Goal: Task Accomplishment & Management: Manage account settings

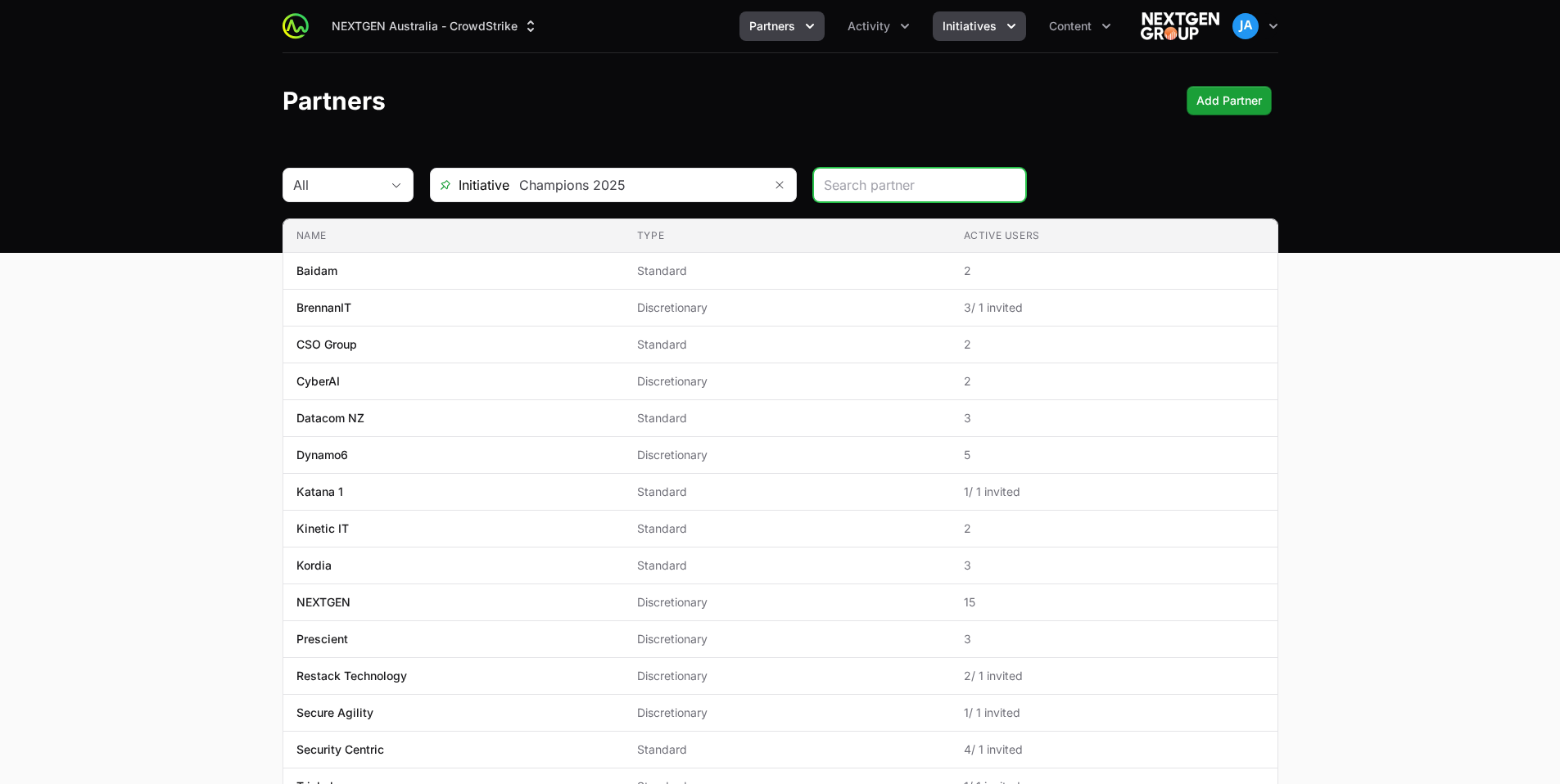
click at [1013, 28] on icon "Initiatives menu" at bounding box center [1011, 26] width 16 height 16
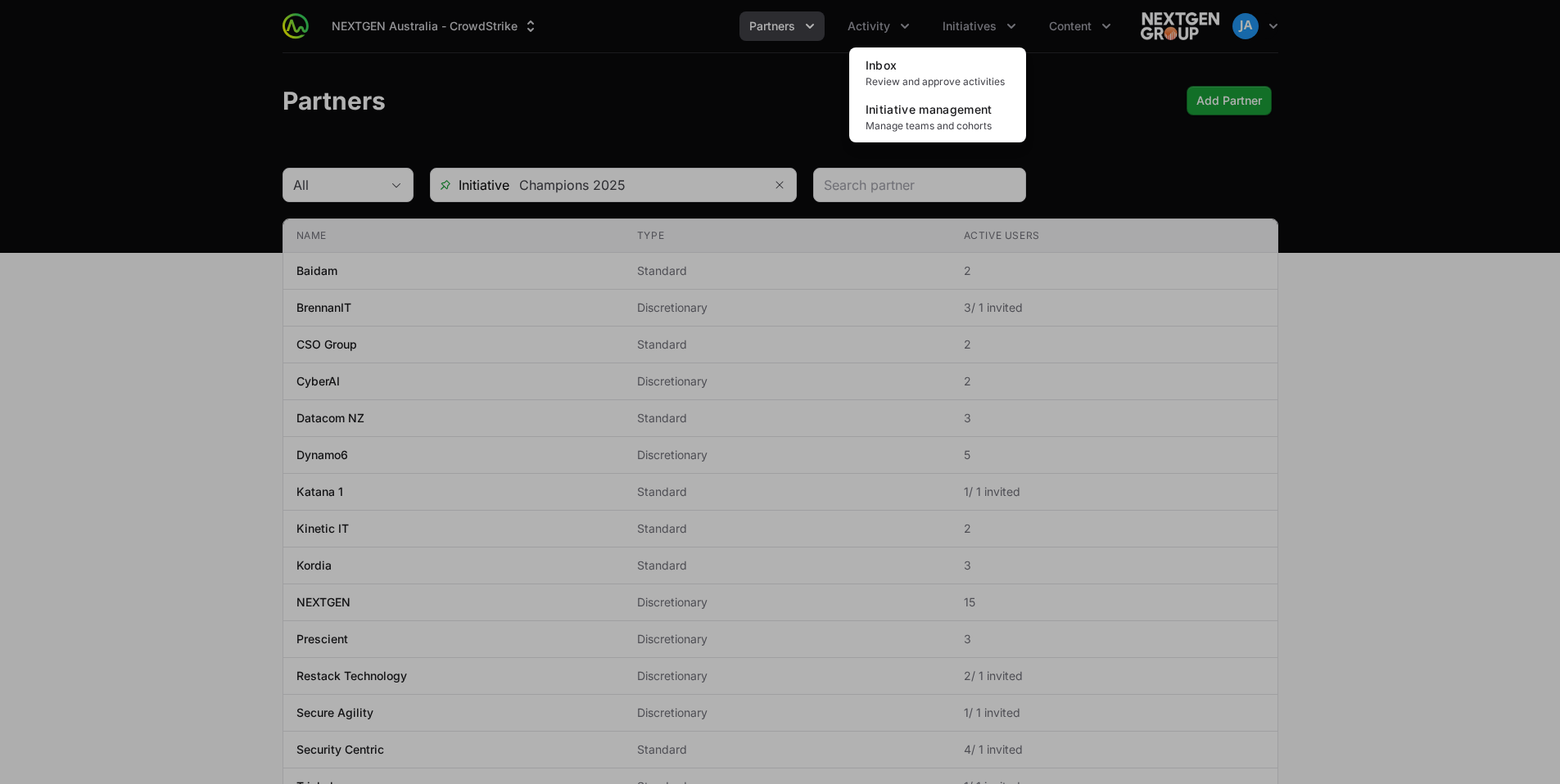
click at [759, 104] on div "Initiatives menu" at bounding box center [780, 392] width 1560 height 784
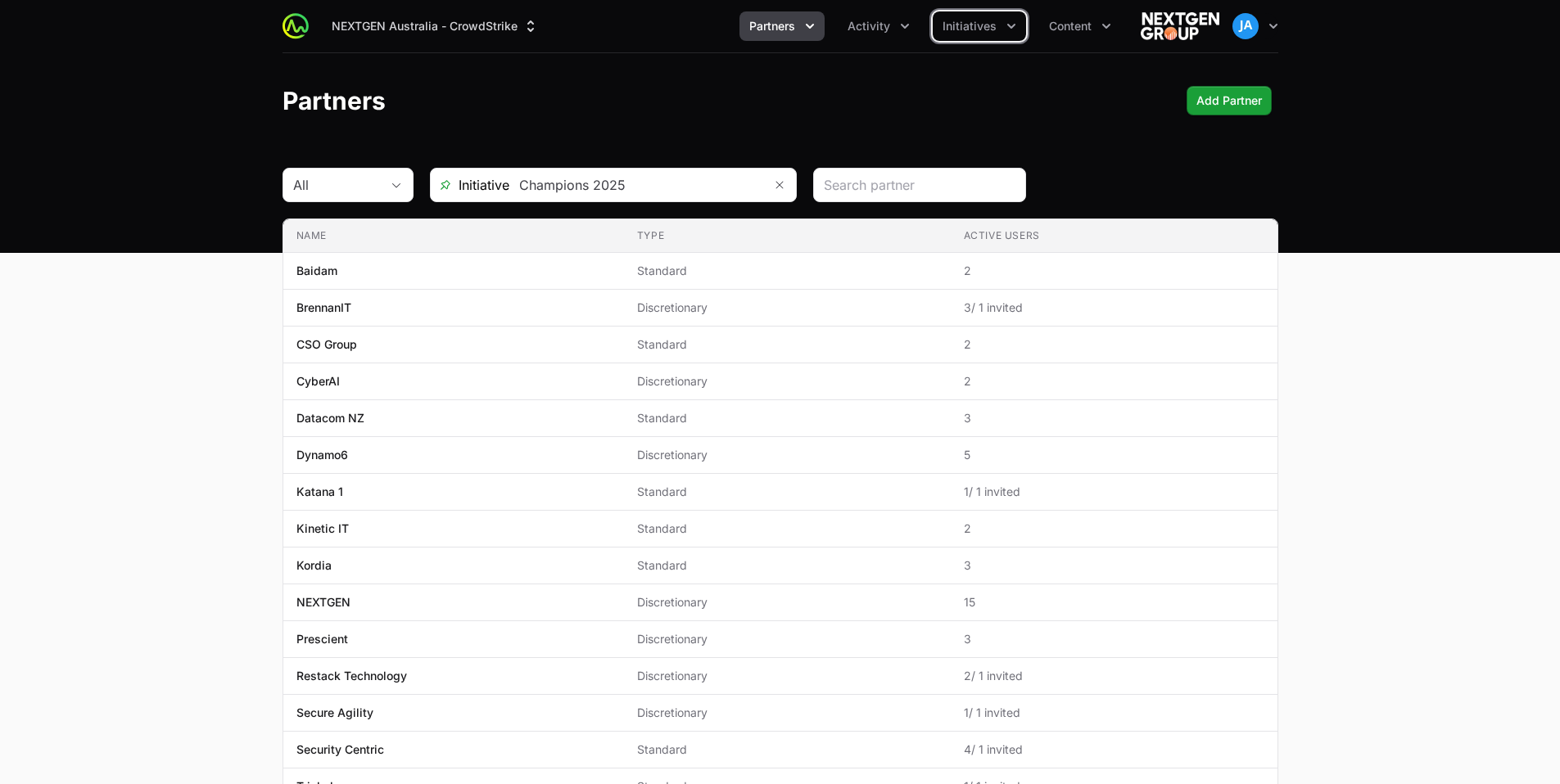
click at [812, 23] on icon "Partners menu" at bounding box center [810, 26] width 16 height 16
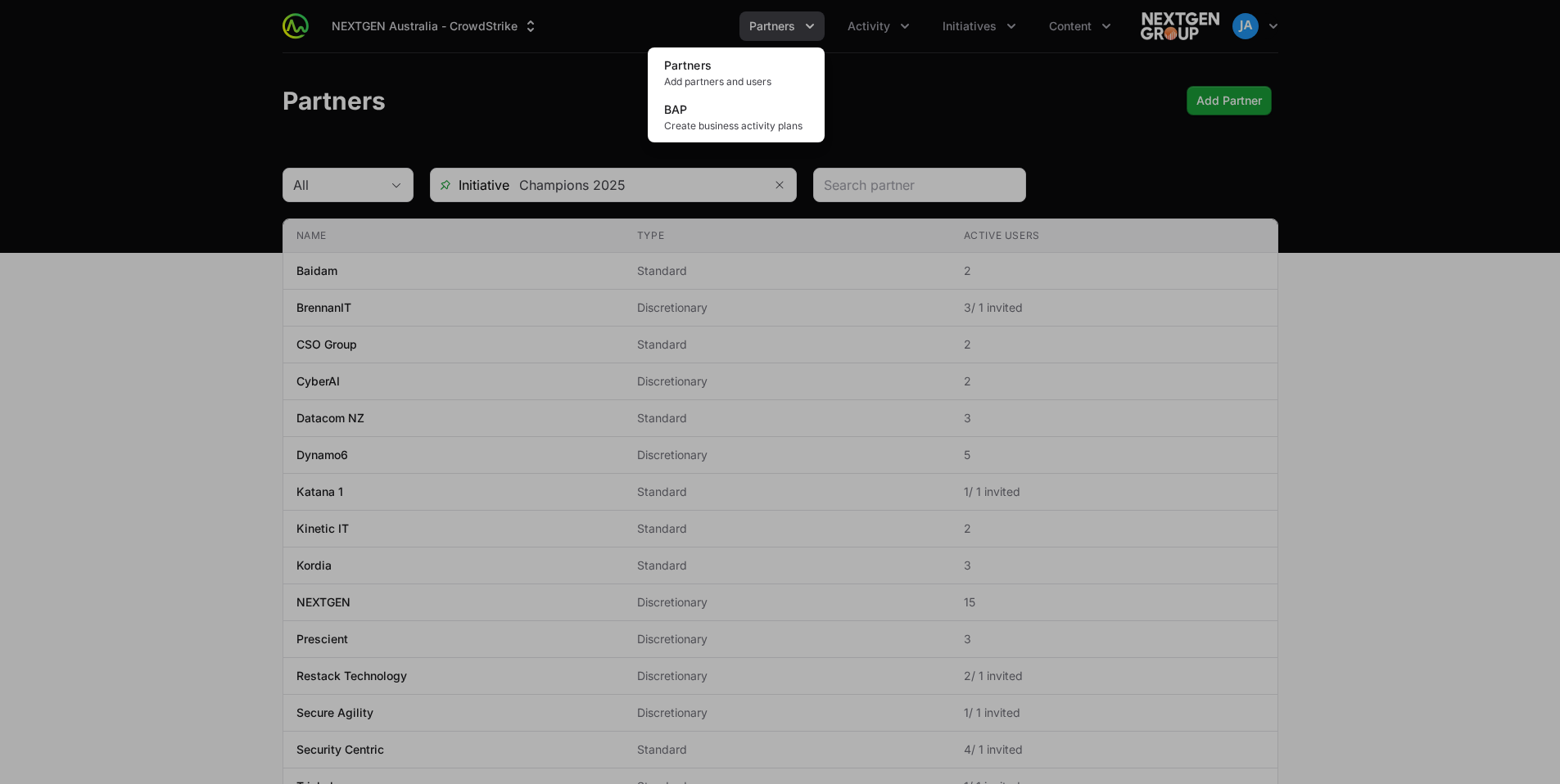
click at [906, 35] on div "Partners menu" at bounding box center [780, 392] width 1560 height 784
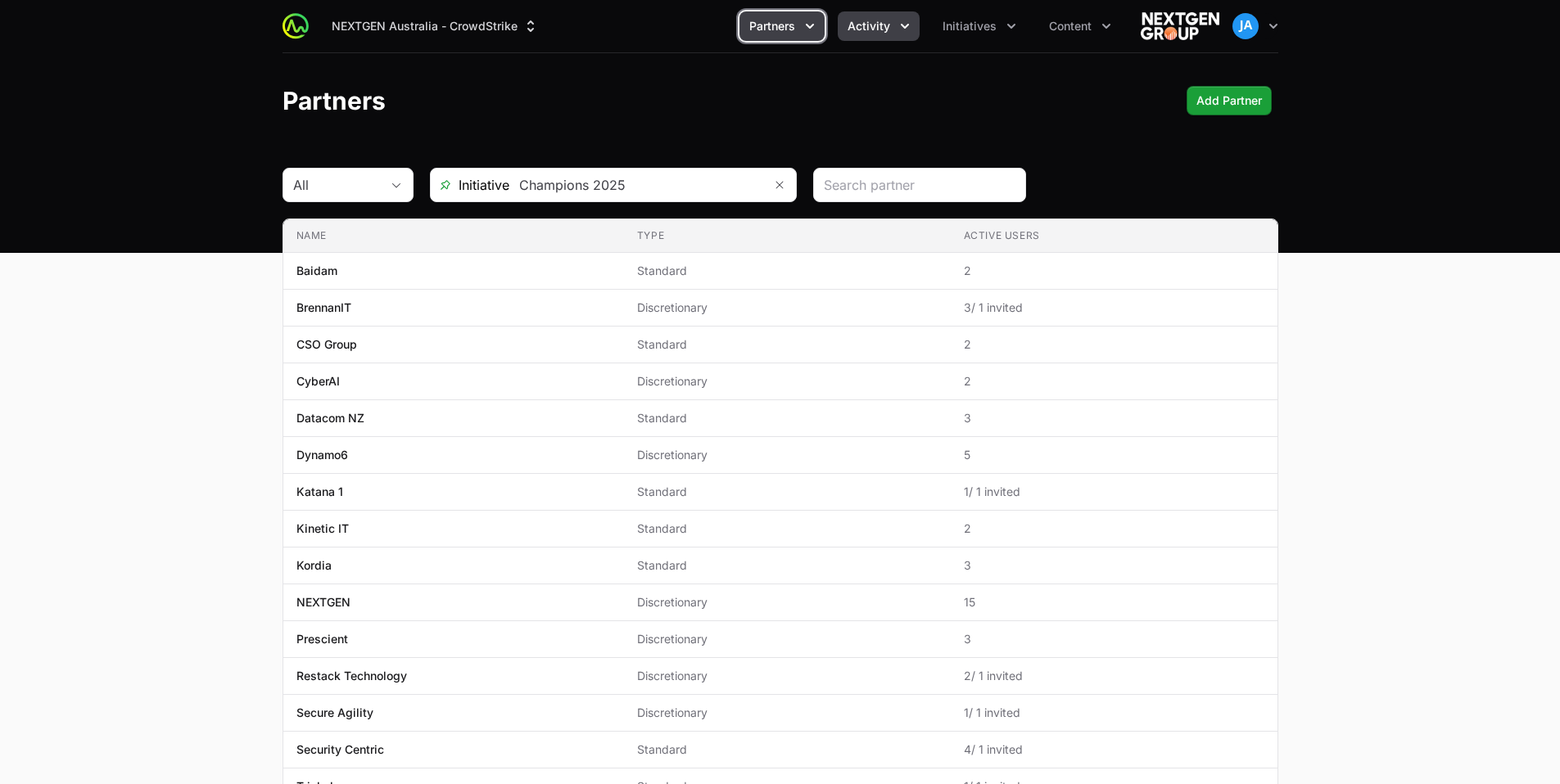
click at [906, 31] on icon "Activity menu" at bounding box center [904, 26] width 16 height 16
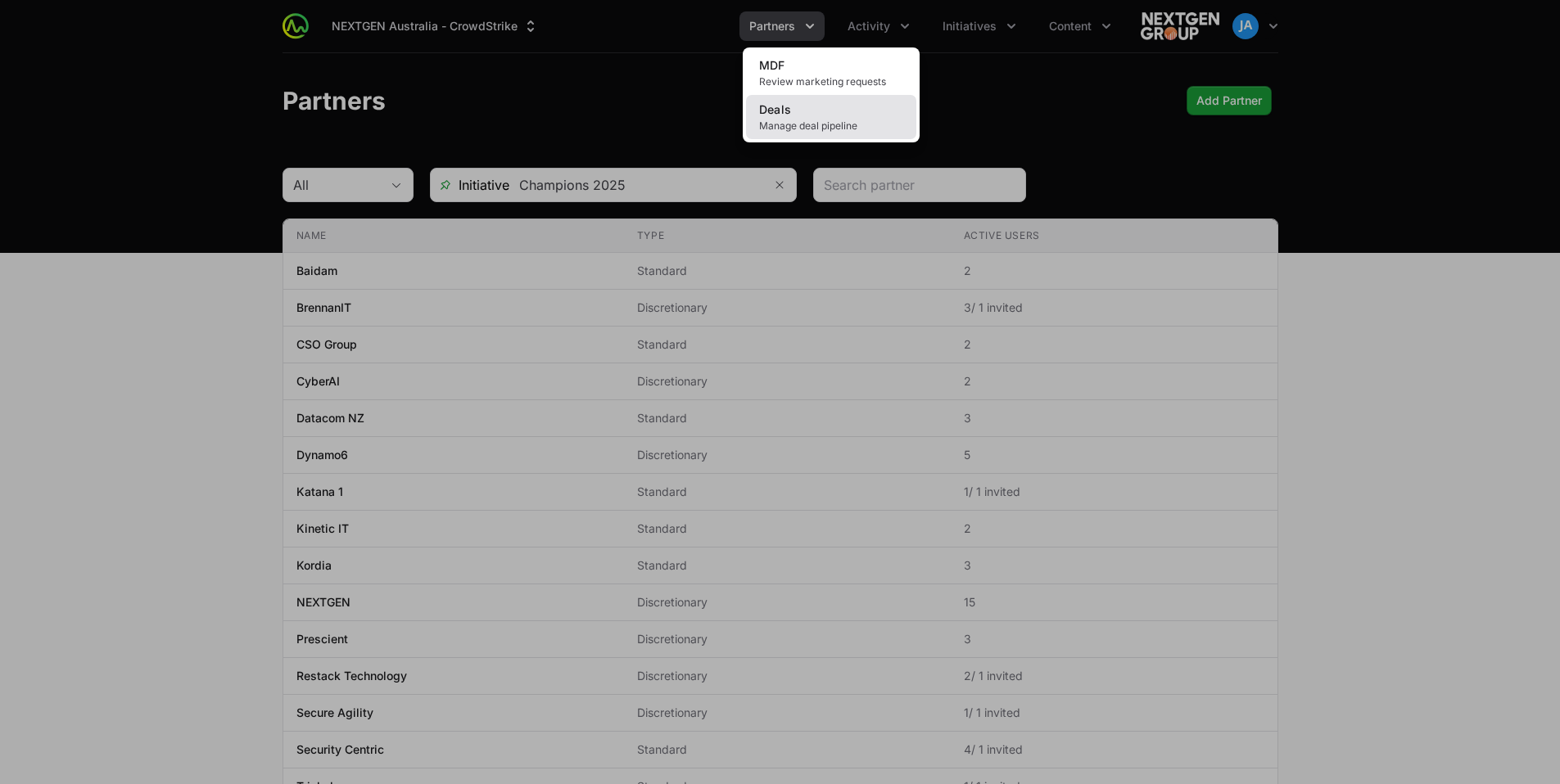
click at [853, 120] on span "Manage deal pipeline" at bounding box center [831, 126] width 144 height 13
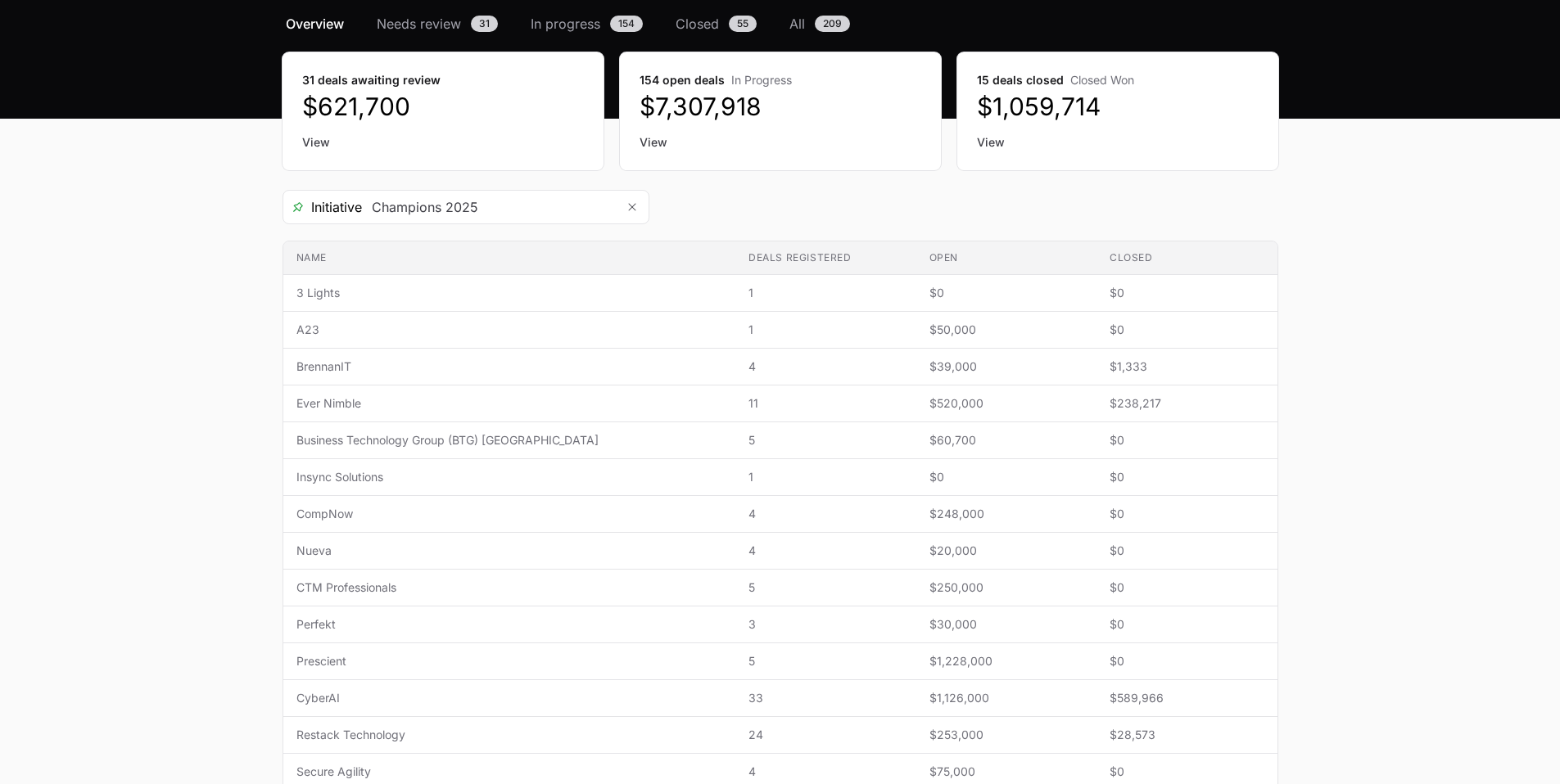
scroll to position [131, 0]
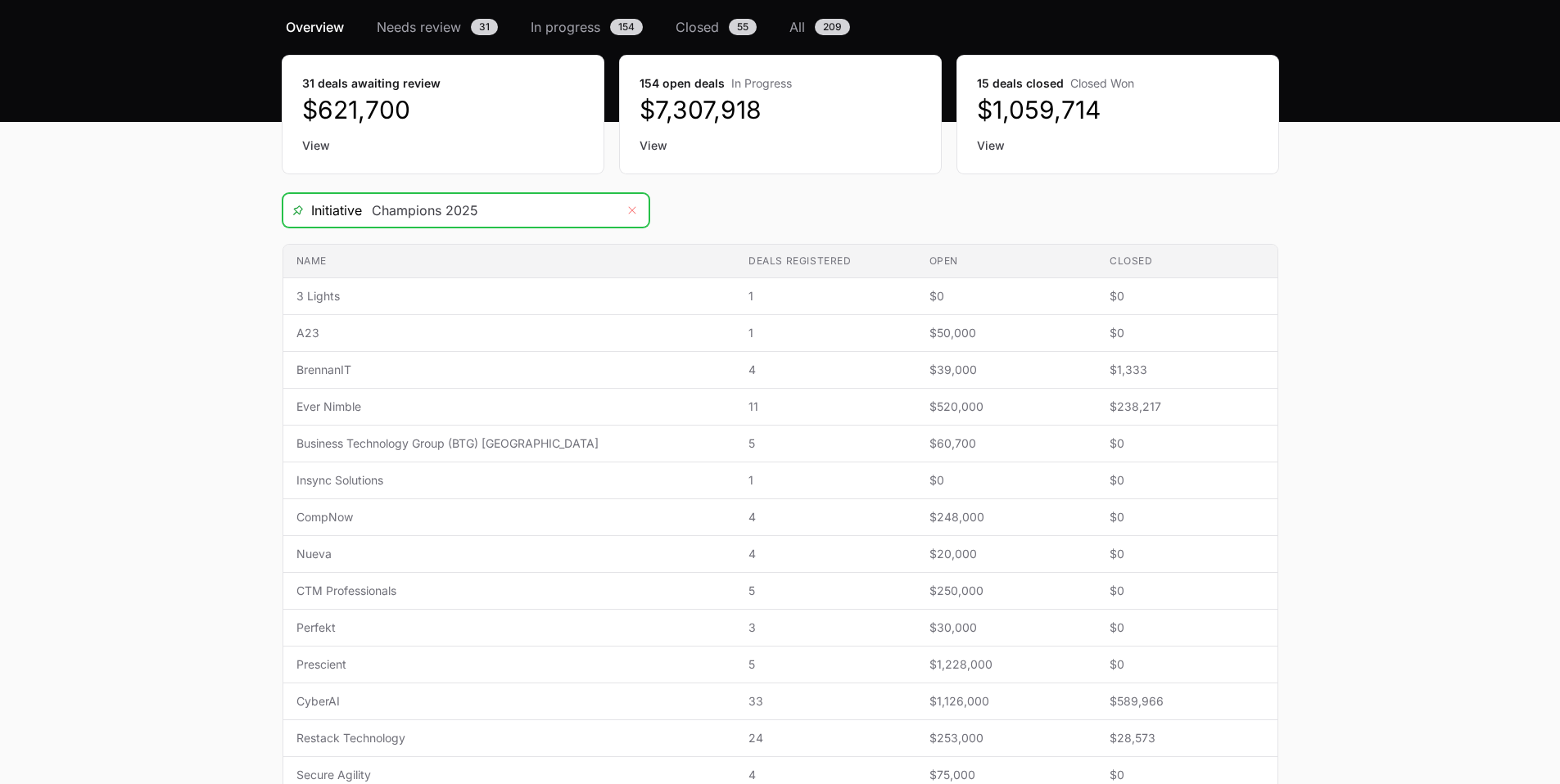
click at [634, 210] on icon "Remove" at bounding box center [631, 210] width 10 height 13
click at [569, 216] on input "Deals Filters" at bounding box center [488, 210] width 253 height 33
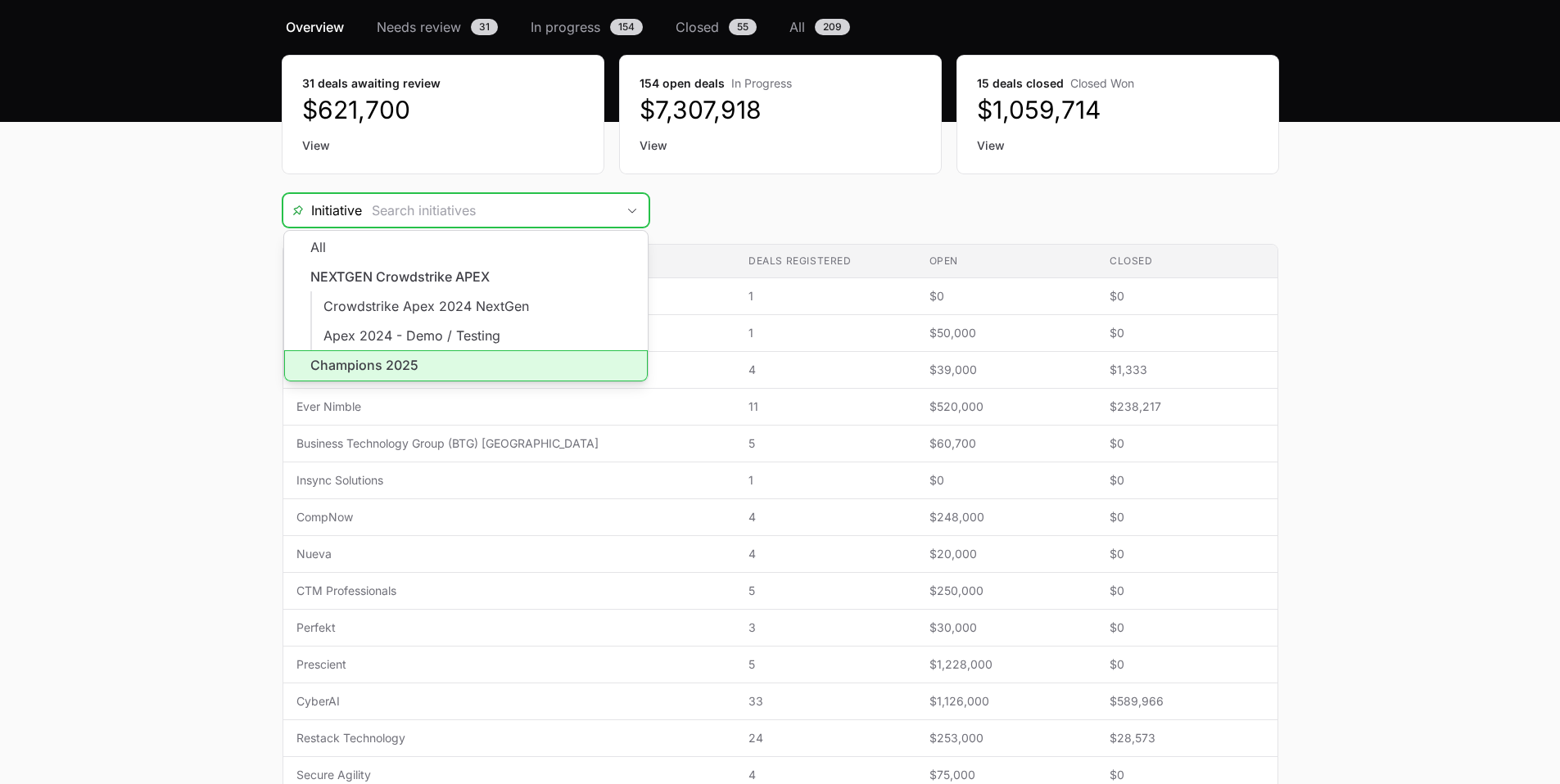
click at [495, 359] on li "Champions 2025" at bounding box center [466, 365] width 364 height 31
type input "Champions 2025"
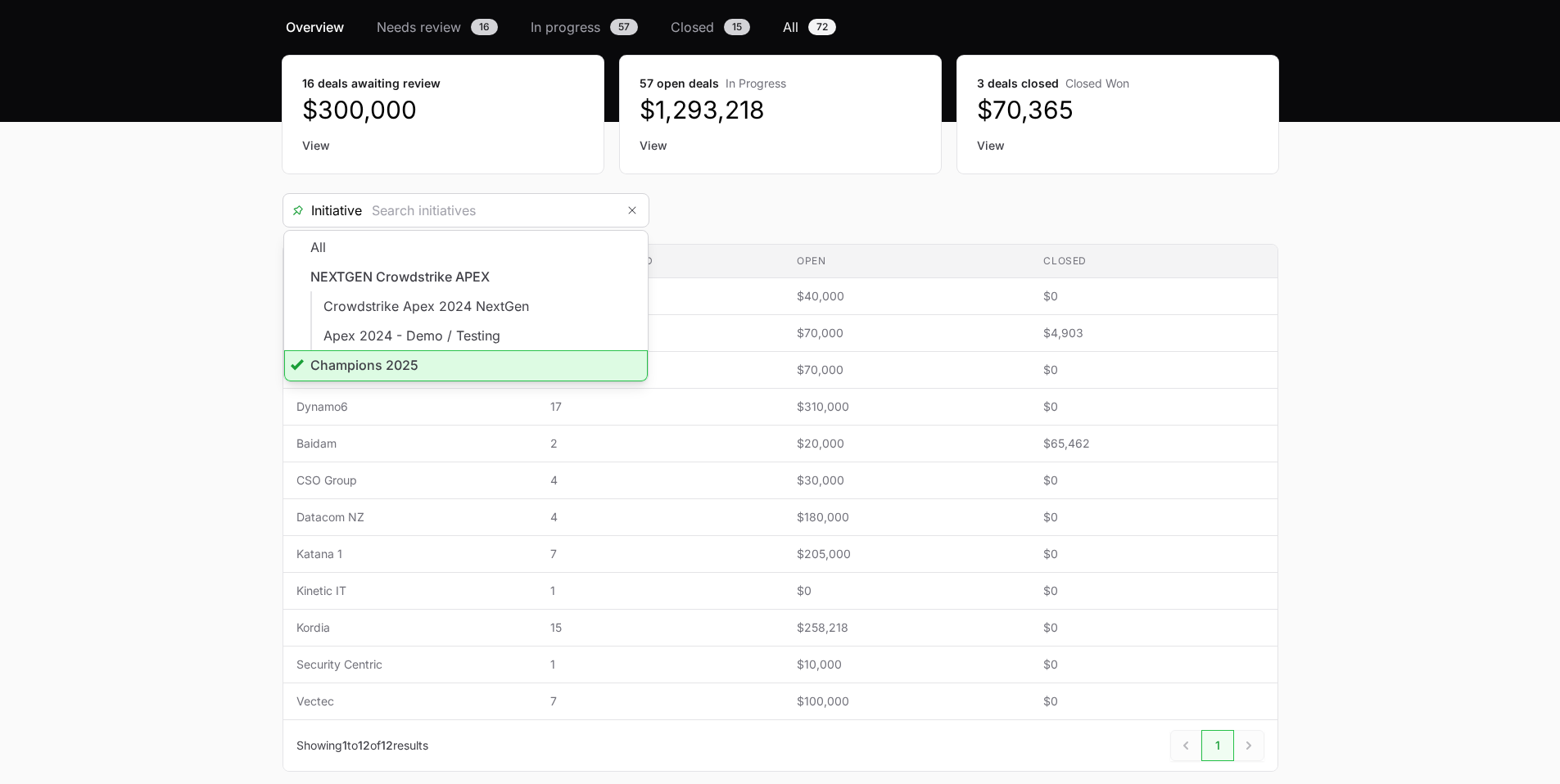
type input "Champions 2025"
click at [801, 27] on link "All 72" at bounding box center [810, 27] width 60 height 20
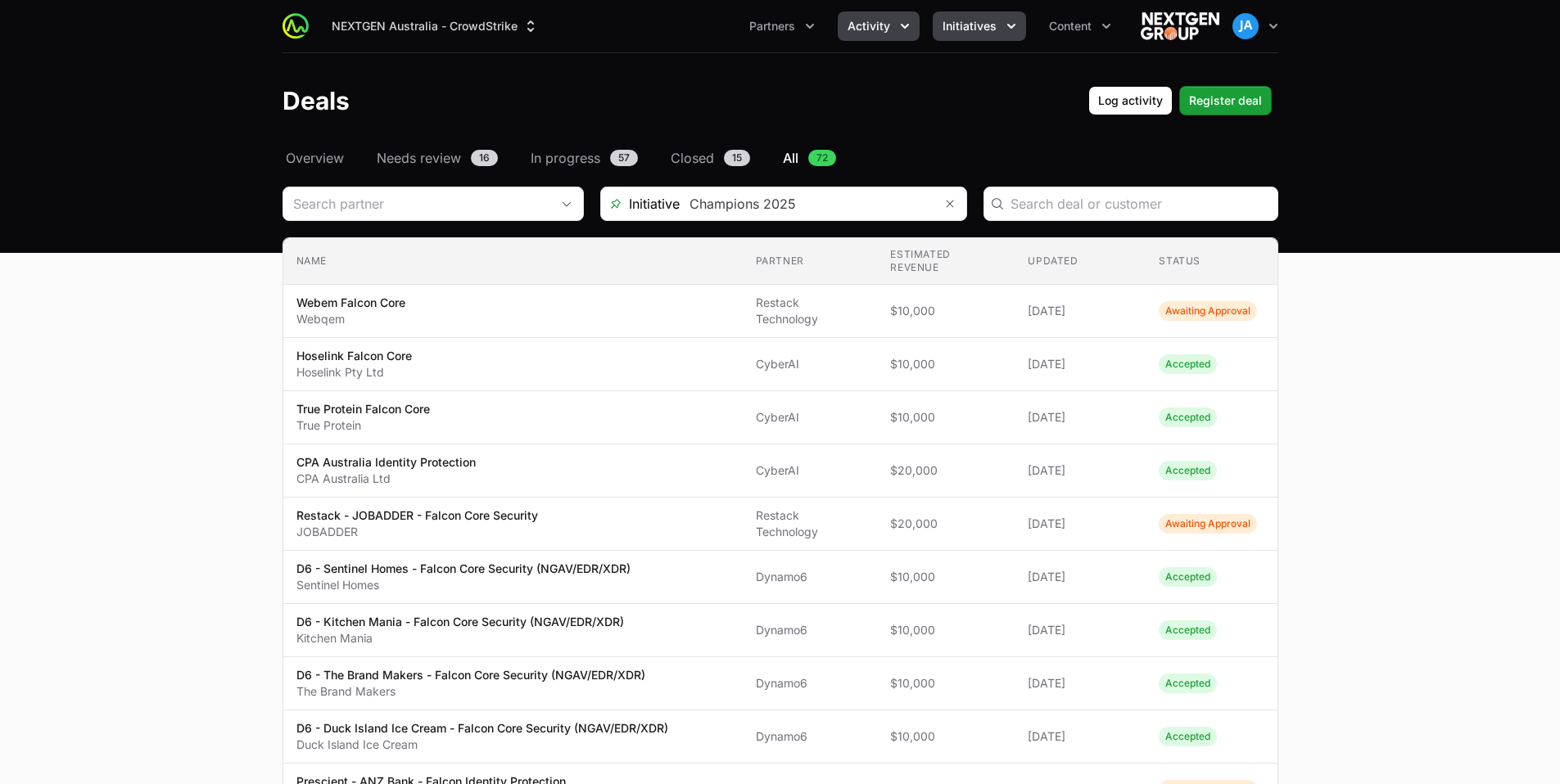
click at [1003, 35] on button "Initiatives" at bounding box center [980, 26] width 93 height 30
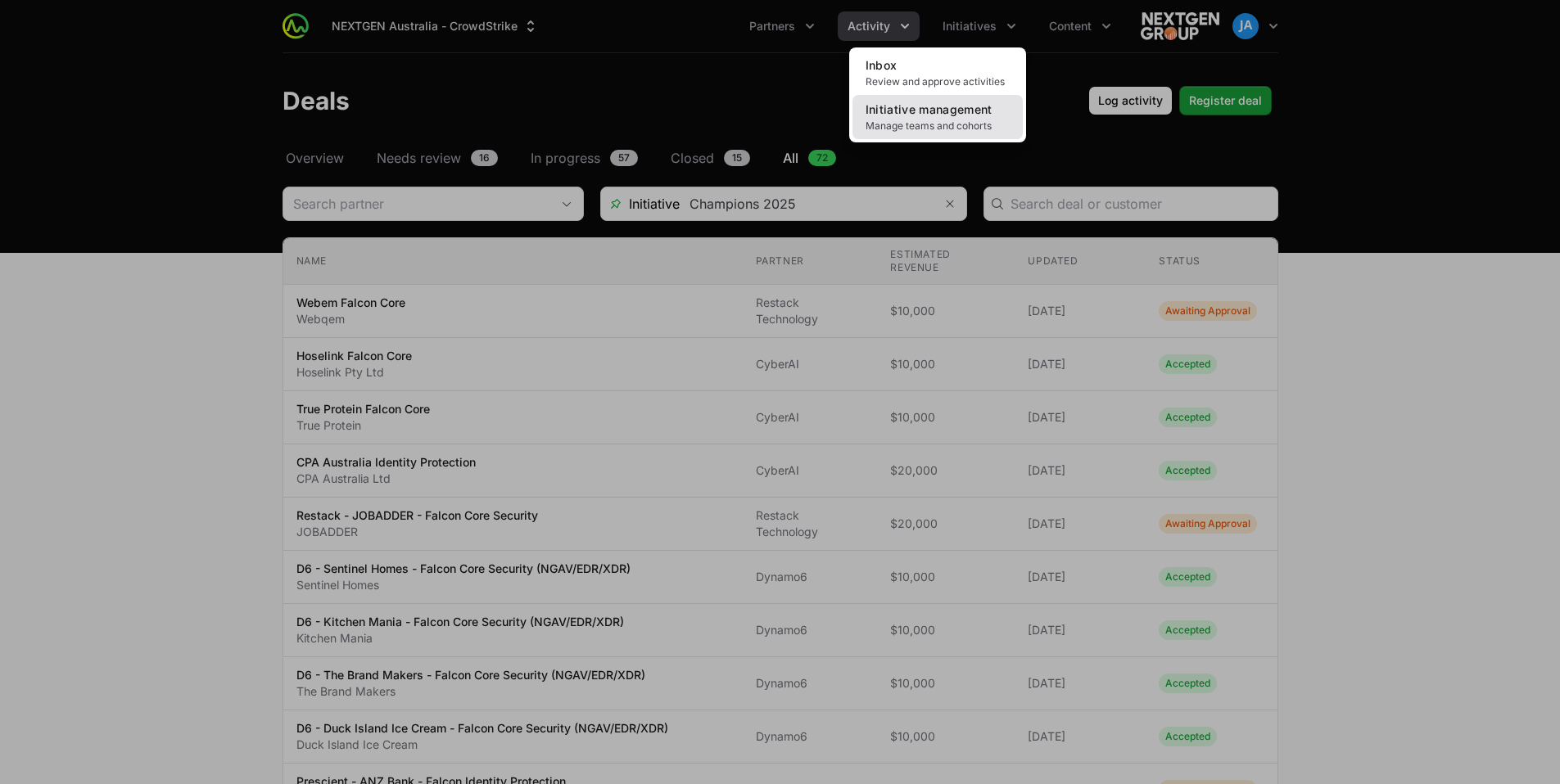
click at [962, 118] on link "Initiative management Manage teams and cohorts" at bounding box center [938, 116] width 170 height 44
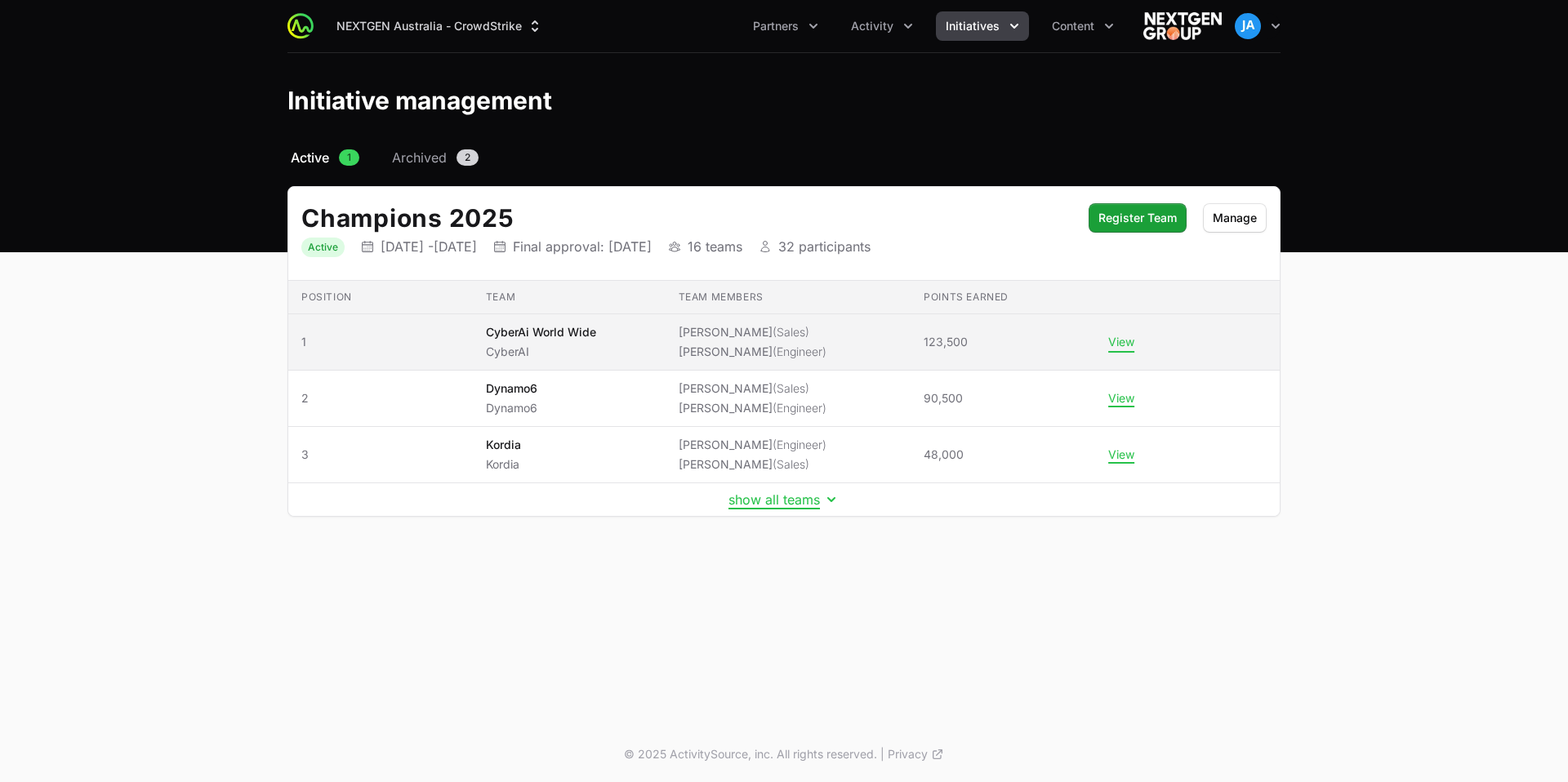
click at [1113, 339] on button "View" at bounding box center [1121, 342] width 26 height 14
click at [1126, 345] on button "View" at bounding box center [1121, 342] width 26 height 14
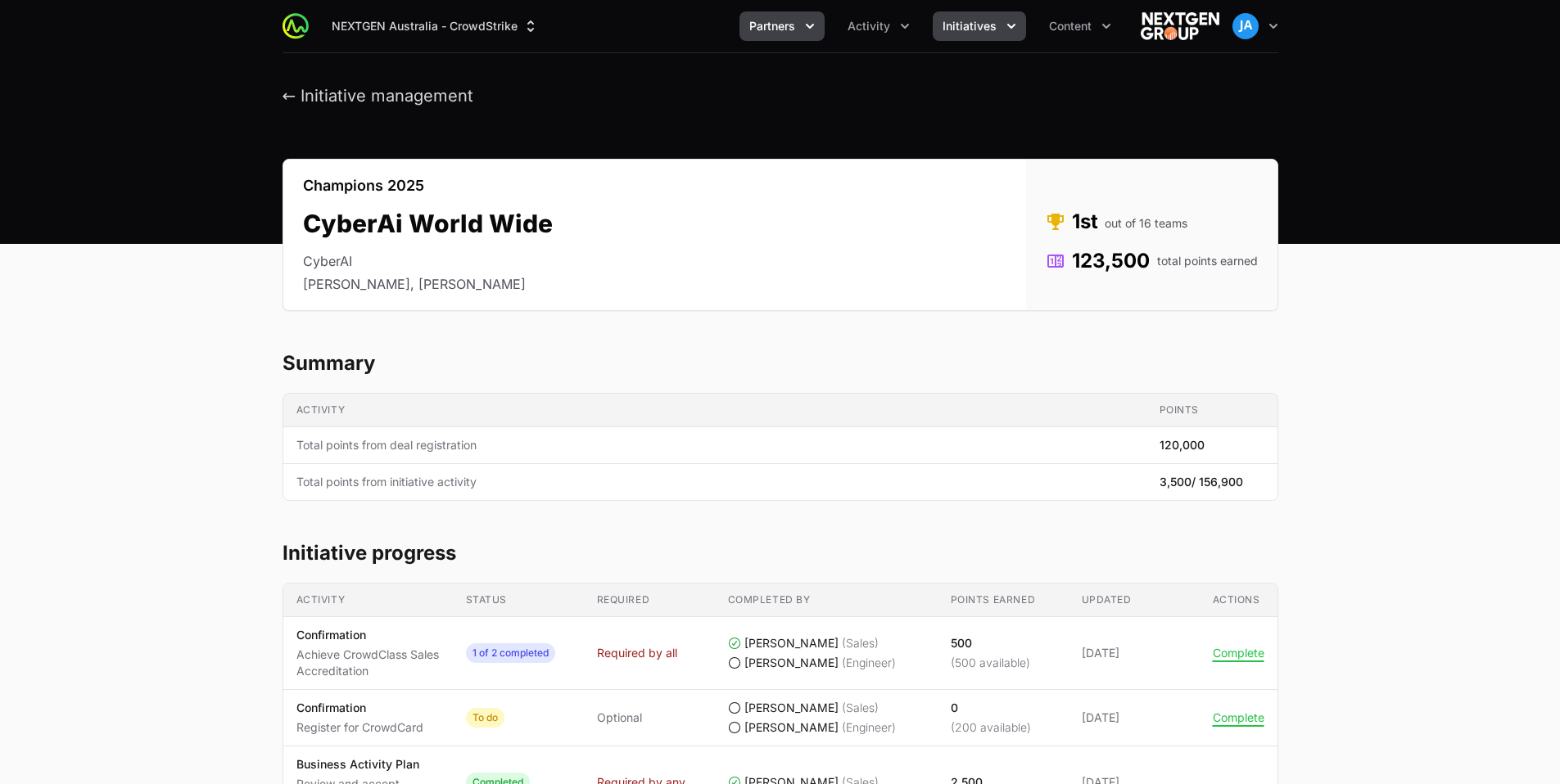
click at [810, 34] on button "Partners" at bounding box center [782, 26] width 85 height 30
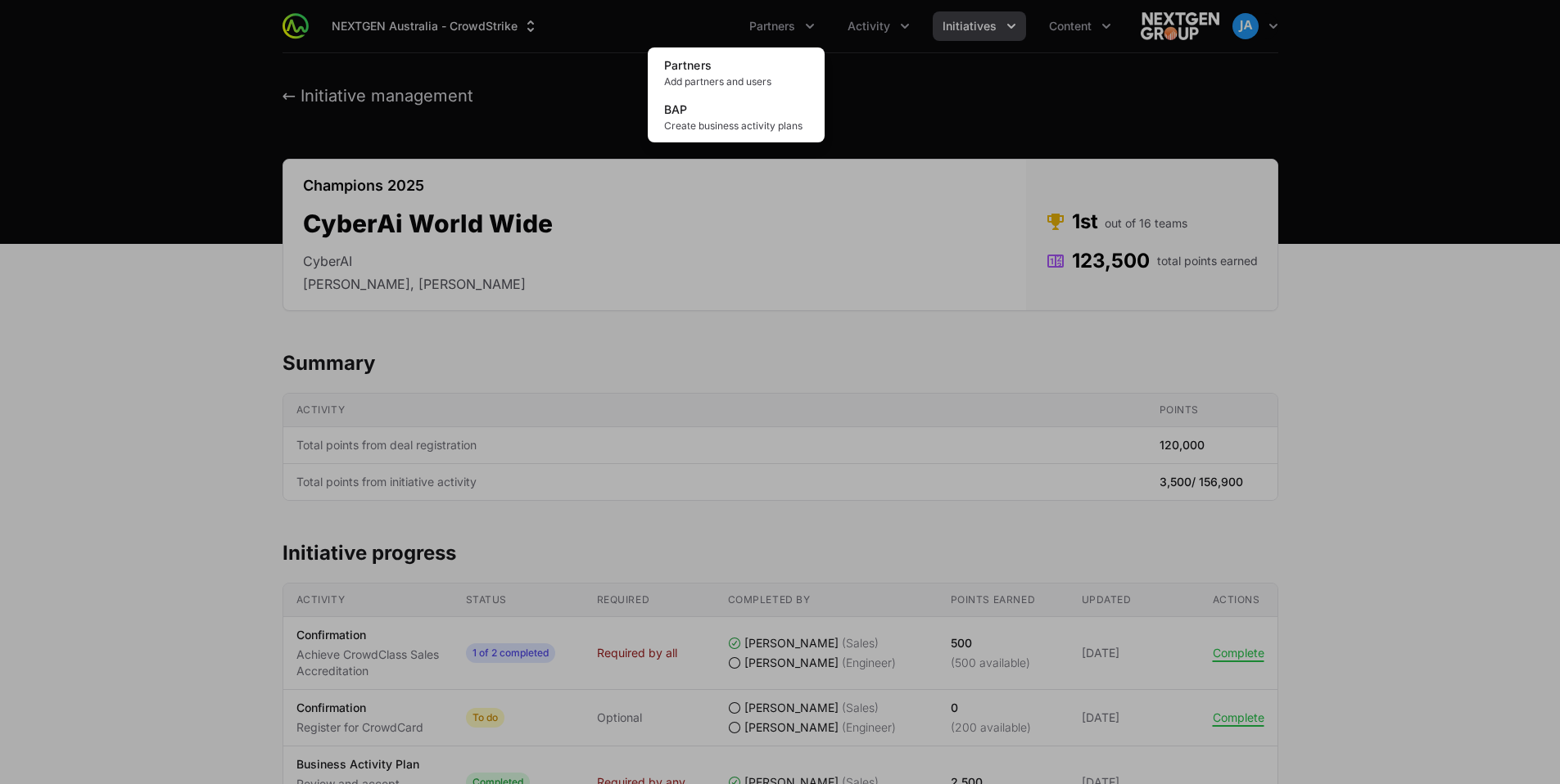
click at [904, 32] on div "Partners menu" at bounding box center [780, 392] width 1560 height 784
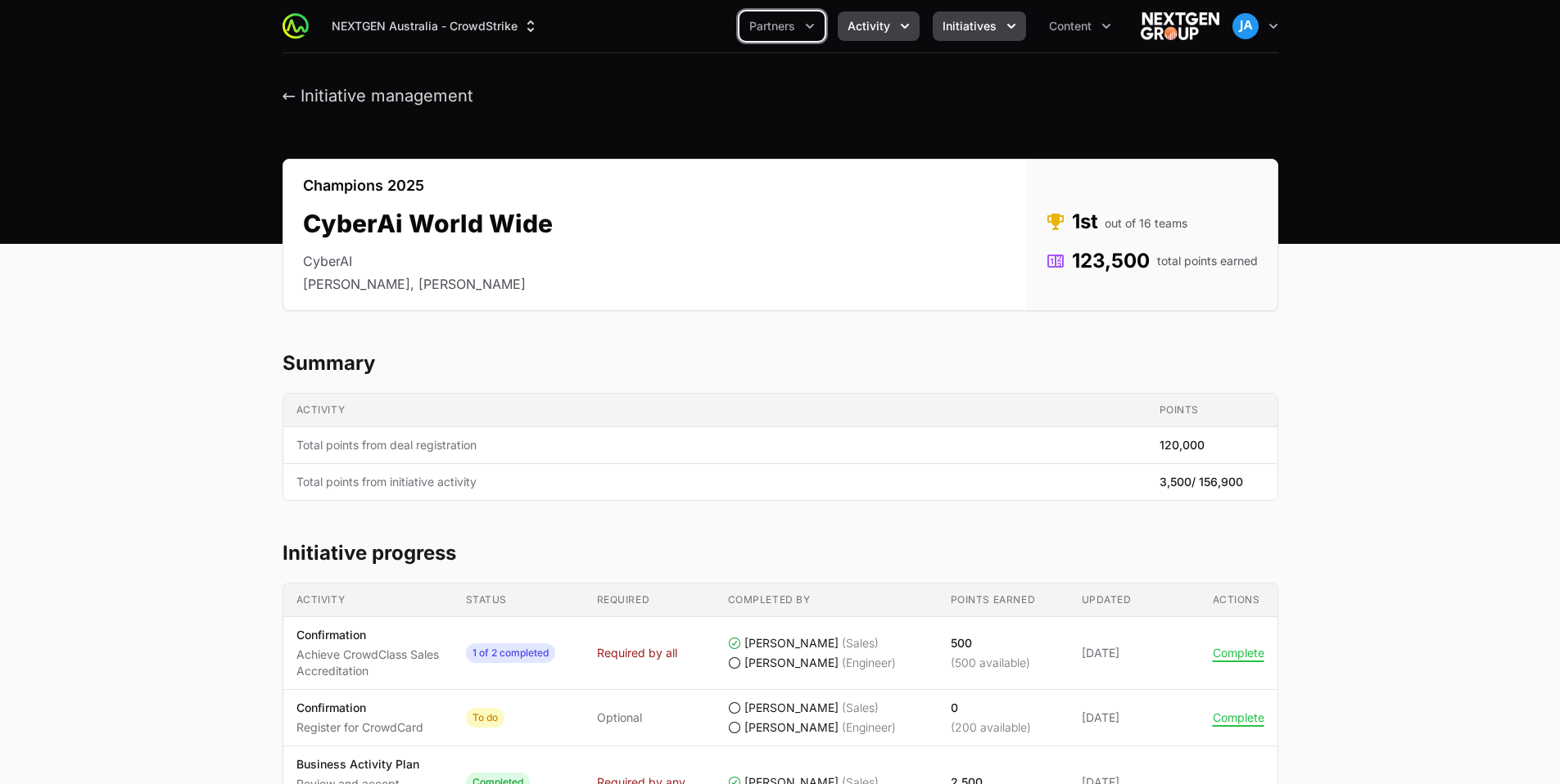
click at [895, 35] on button "Activity" at bounding box center [879, 26] width 81 height 30
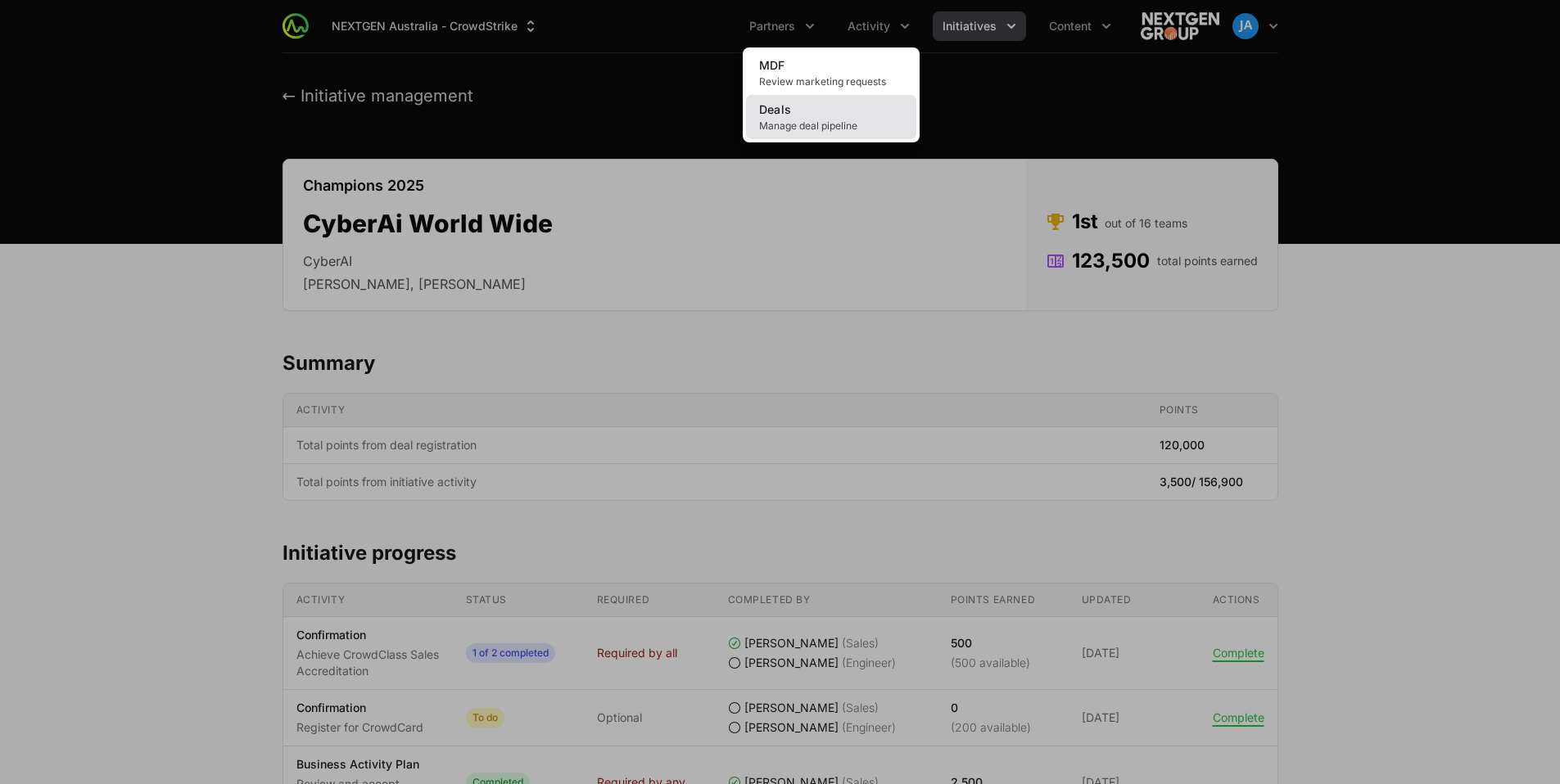
click at [827, 115] on link "Deals Manage deal pipeline" at bounding box center [831, 116] width 170 height 44
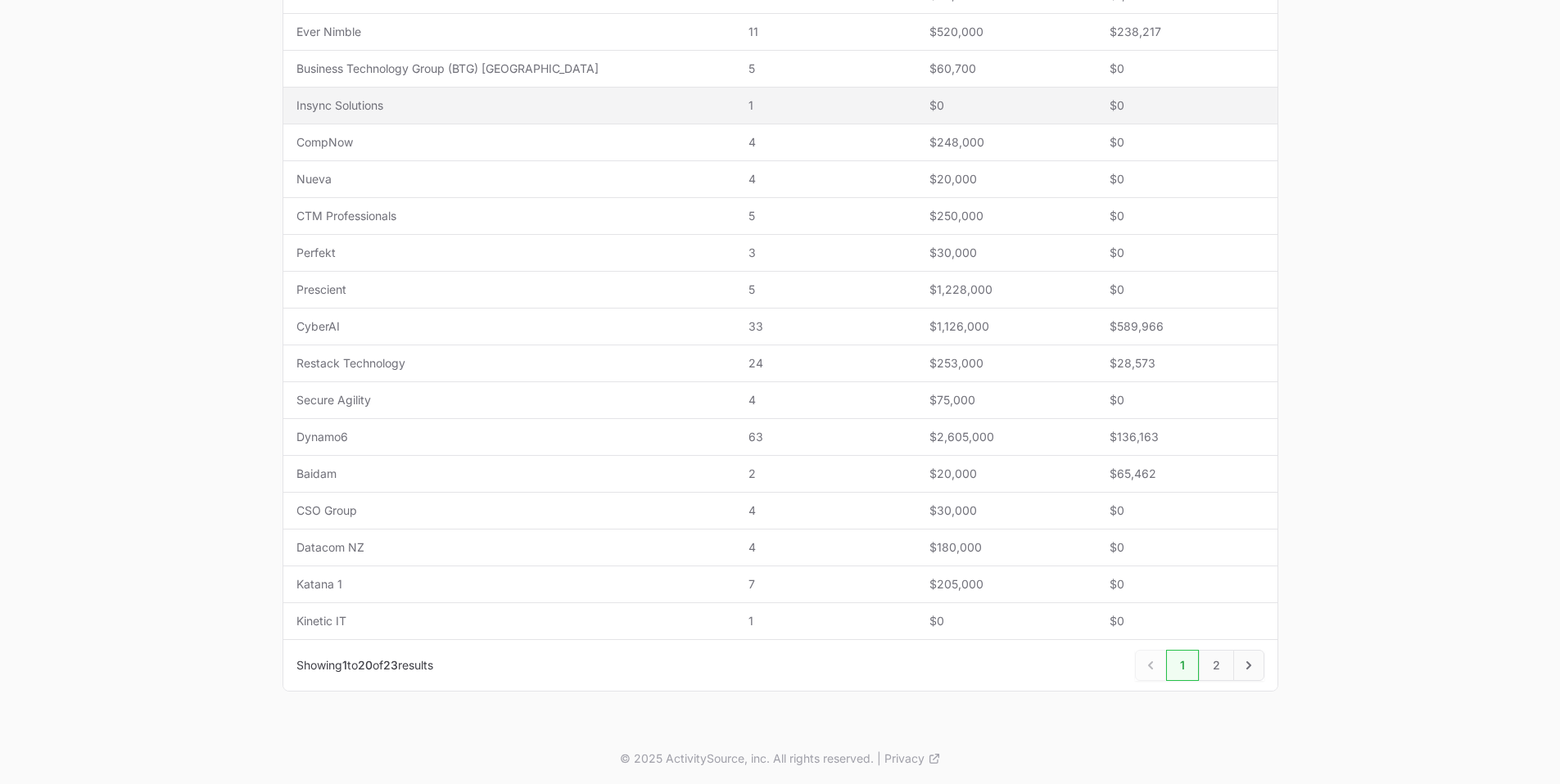
scroll to position [505, 0]
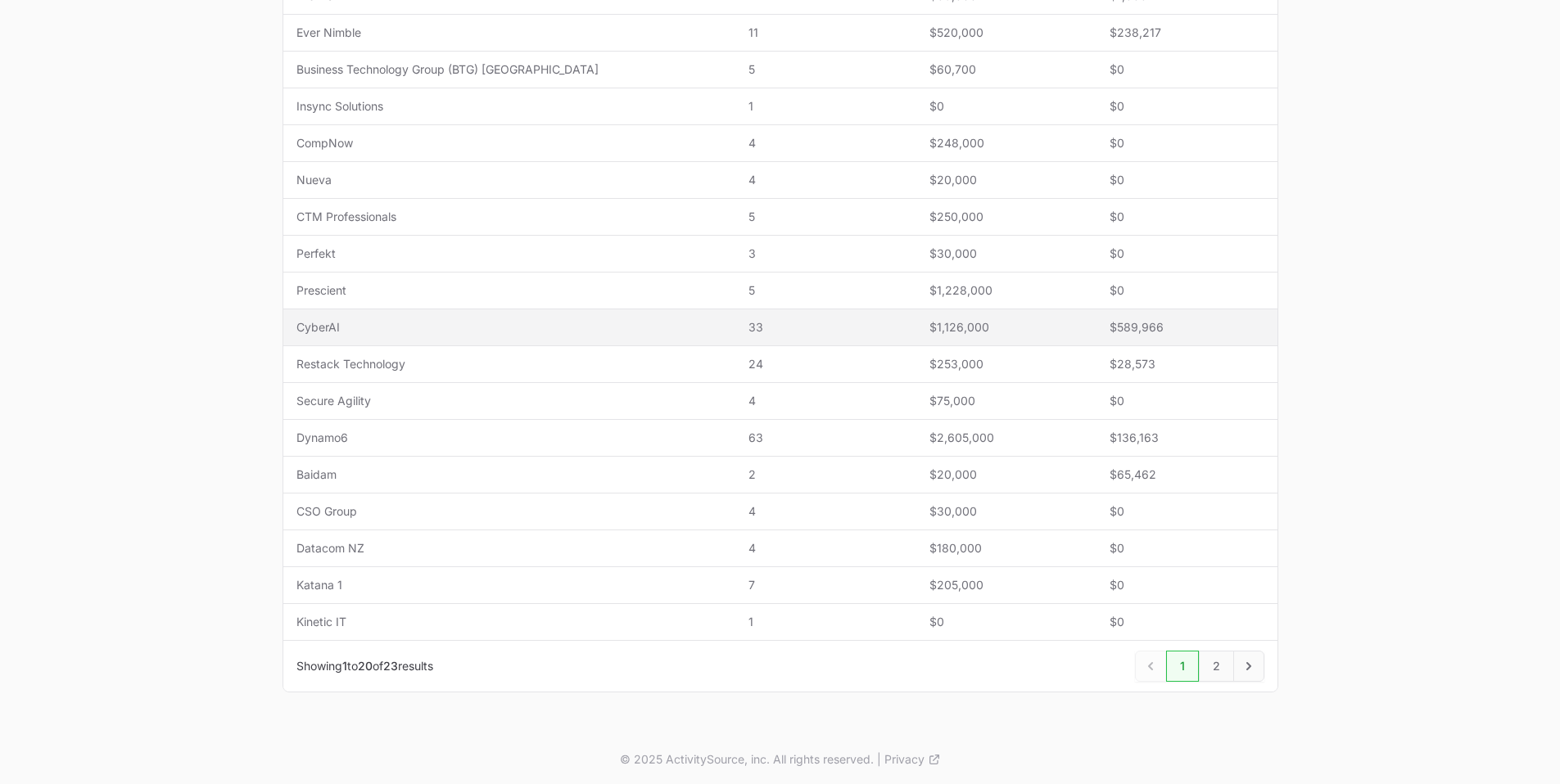
click at [464, 314] on td "Name CyberAI" at bounding box center [510, 328] width 453 height 37
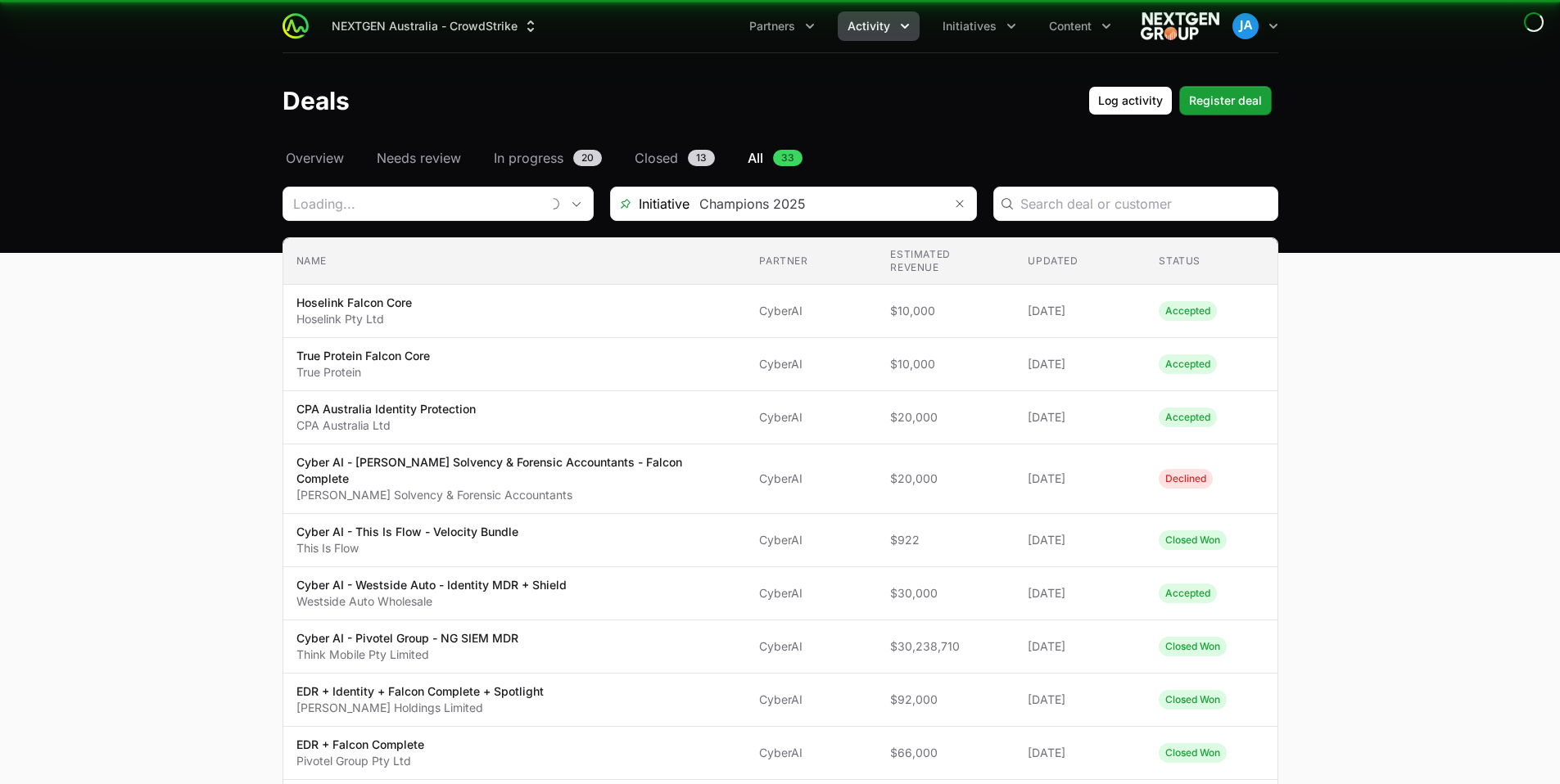
type input "CyberAI"
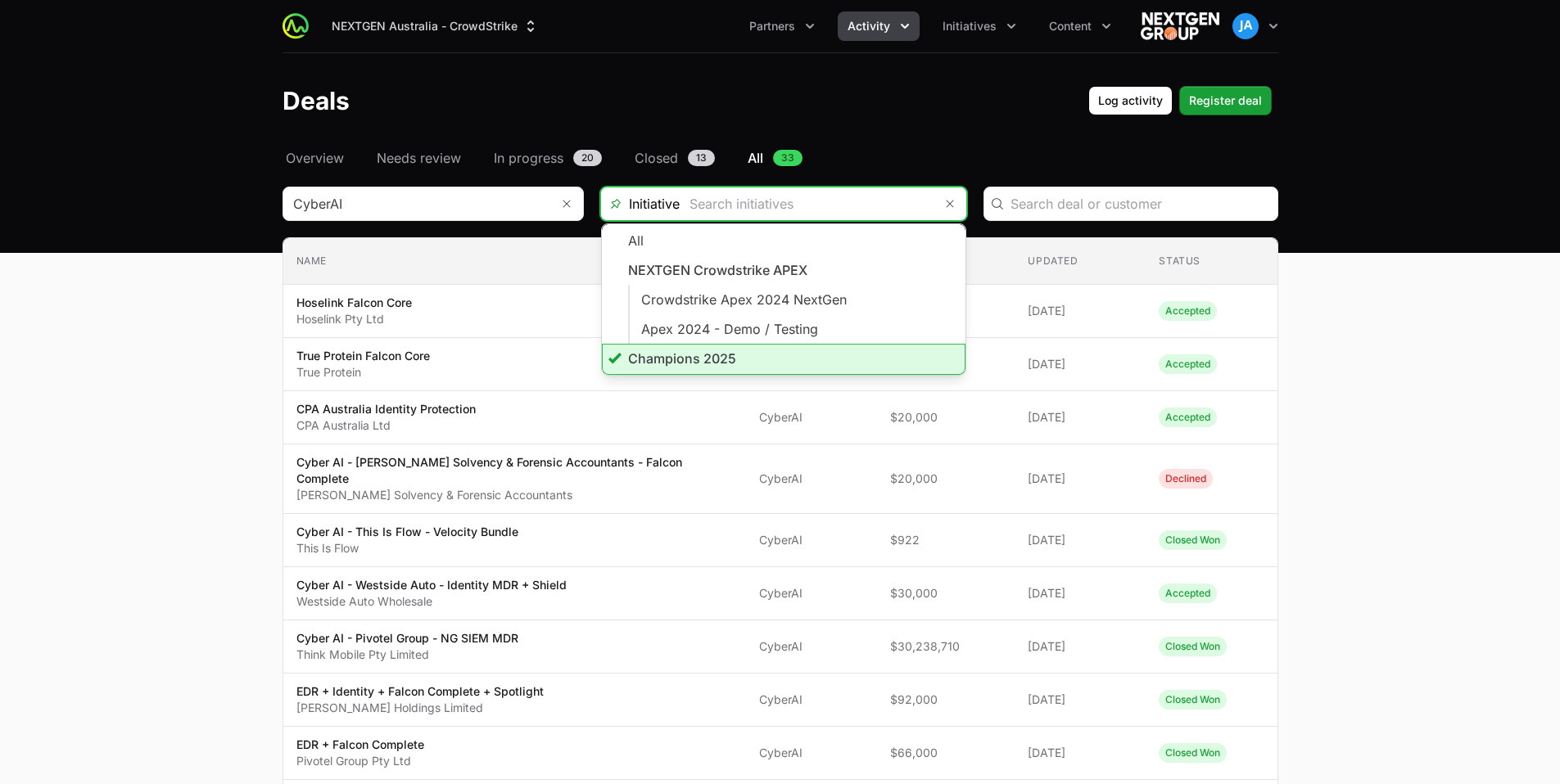
click at [875, 206] on input "Deals Filters" at bounding box center [806, 203] width 253 height 33
click at [751, 353] on li "Champions 2025" at bounding box center [784, 359] width 364 height 31
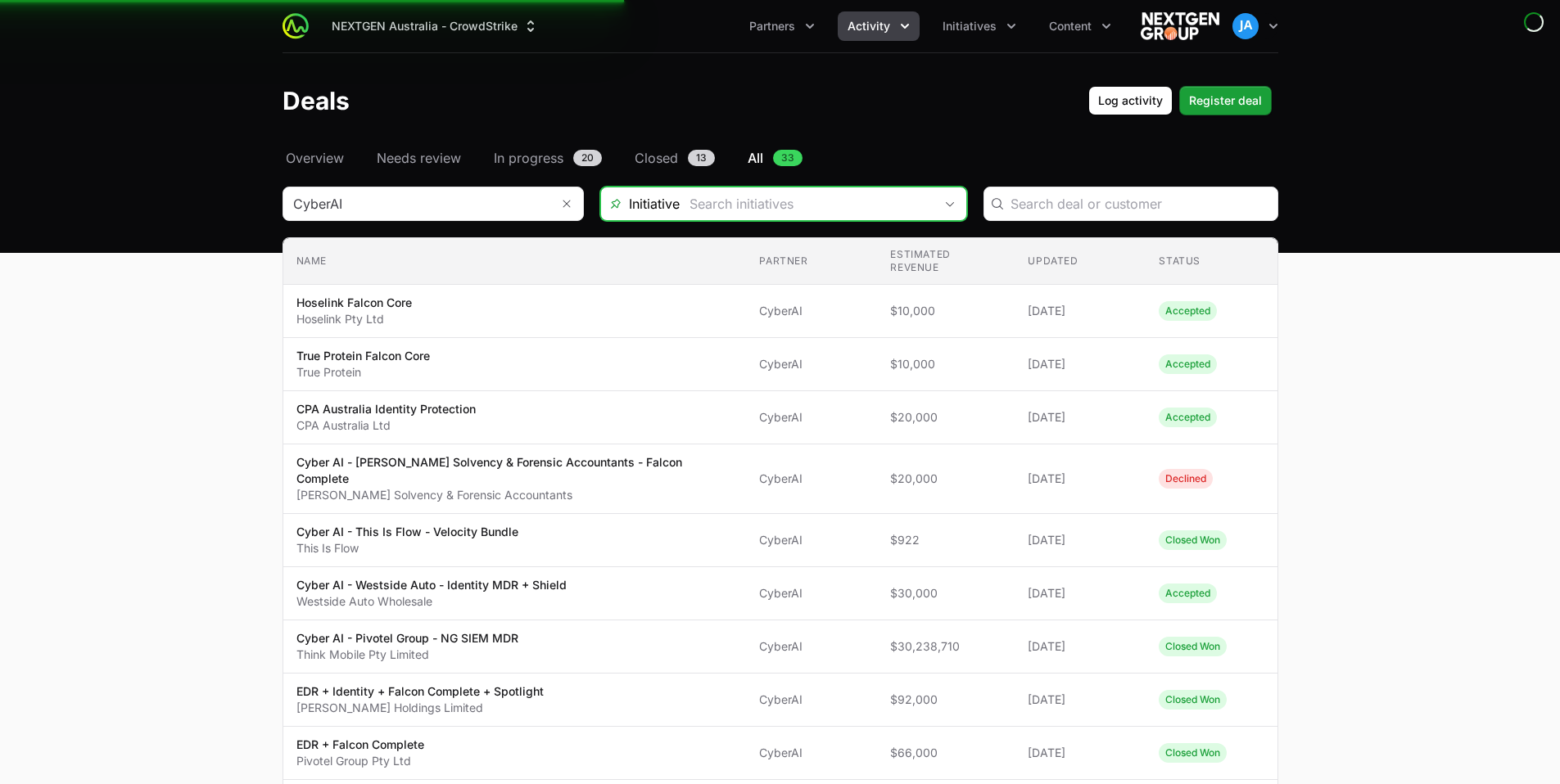
click at [953, 206] on div "Open" at bounding box center [949, 203] width 33 height 33
click at [947, 201] on icon "Open" at bounding box center [949, 204] width 13 height 5
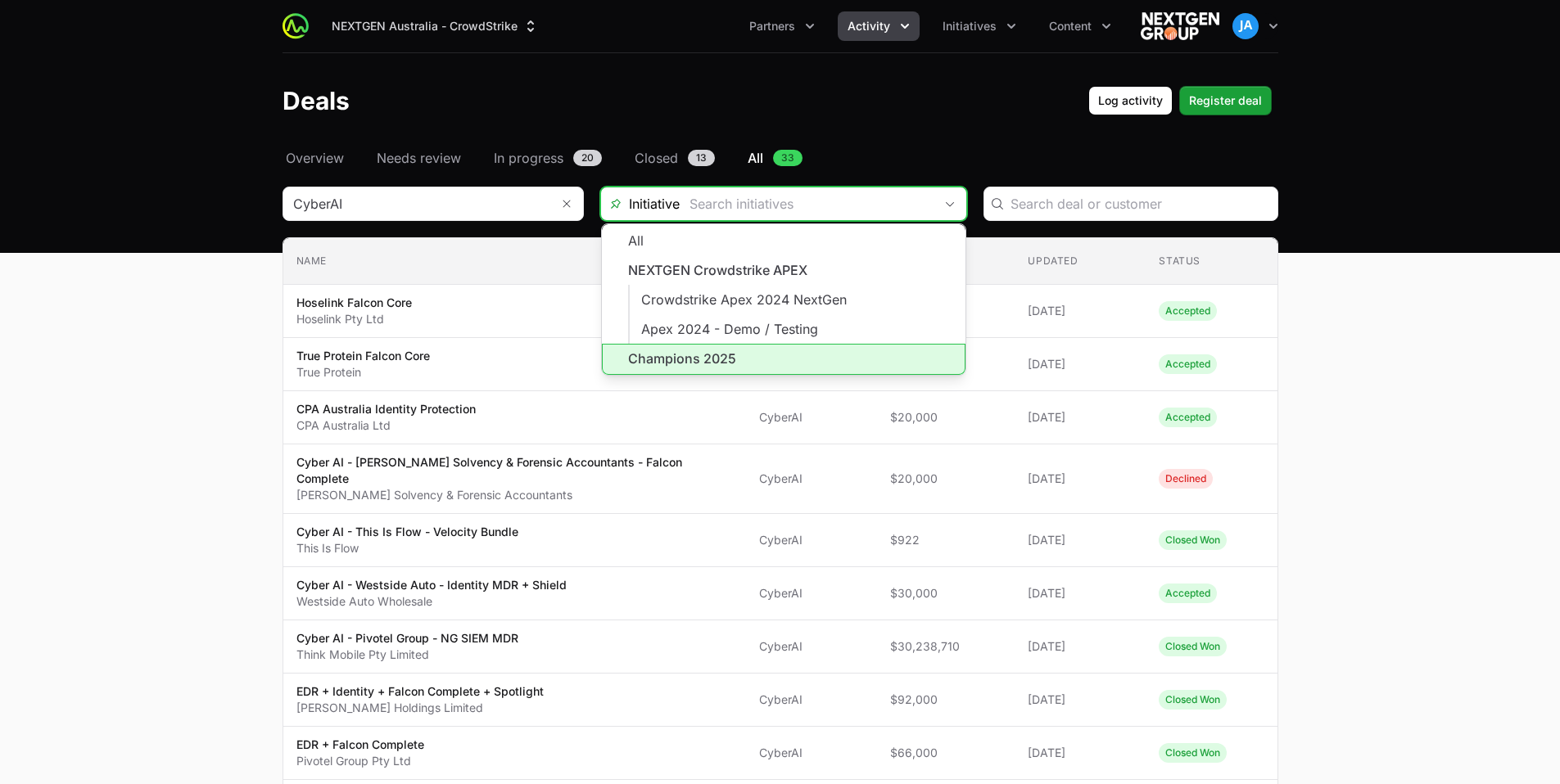
click at [750, 351] on li "Champions 2025" at bounding box center [784, 359] width 364 height 31
type input "Champions 2025"
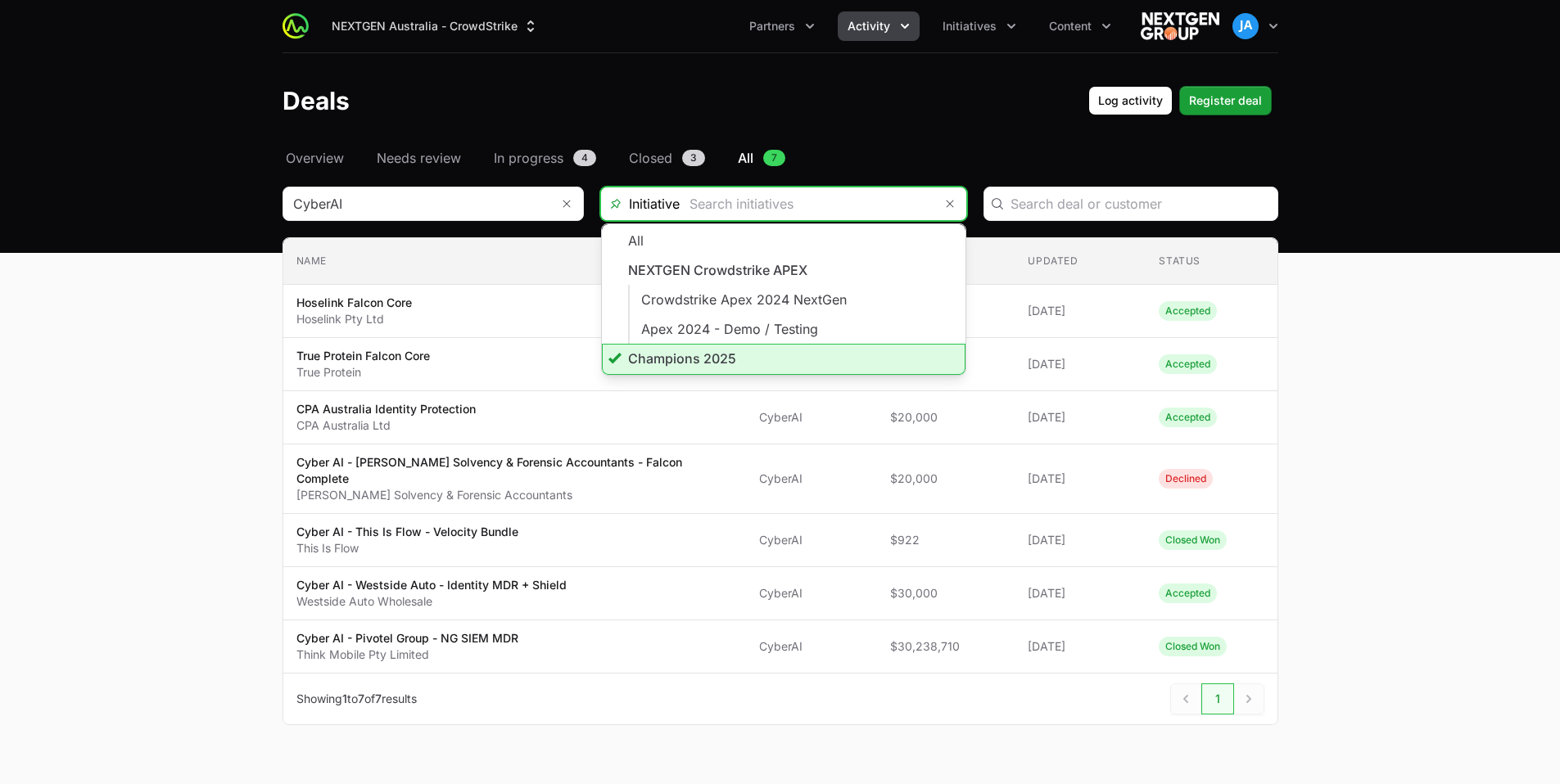
click at [902, 209] on input "Deals Filters" at bounding box center [806, 203] width 253 height 33
click at [778, 362] on li "Champions 2025" at bounding box center [784, 359] width 364 height 31
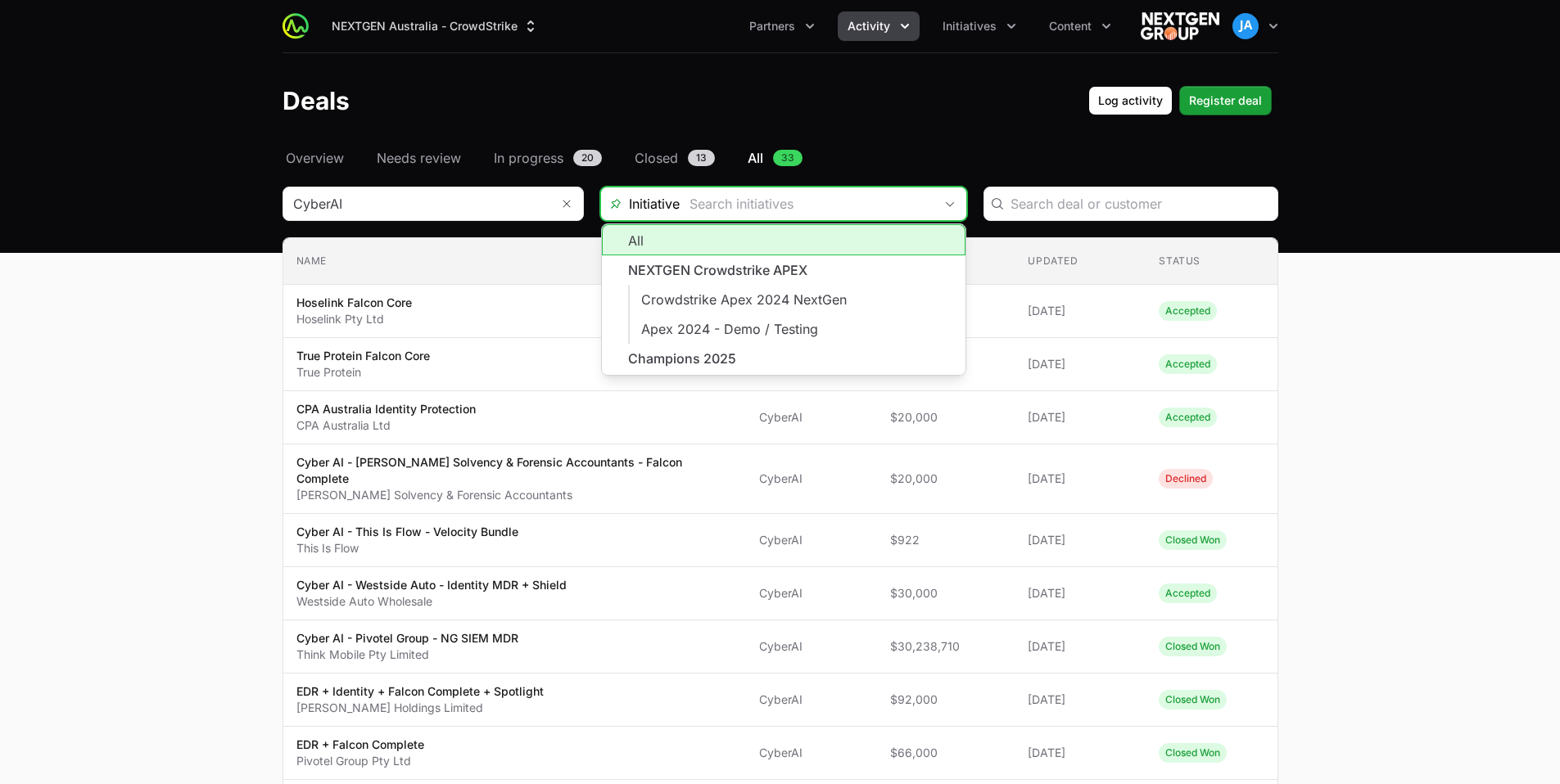
click at [851, 204] on input "Deals Filters" at bounding box center [806, 203] width 253 height 33
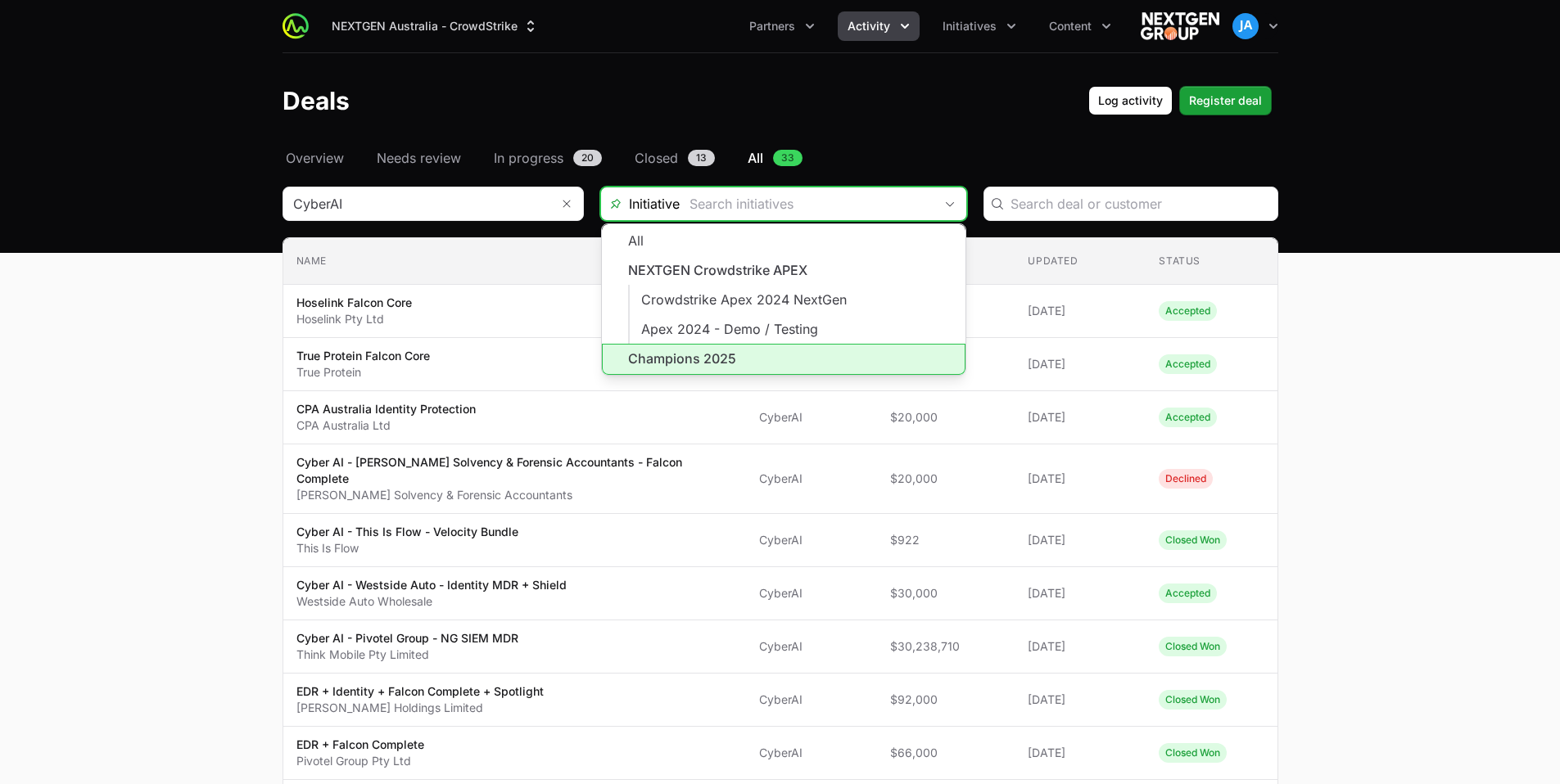
click at [800, 349] on li "Champions 2025" at bounding box center [784, 359] width 364 height 31
type input "Champions 2025"
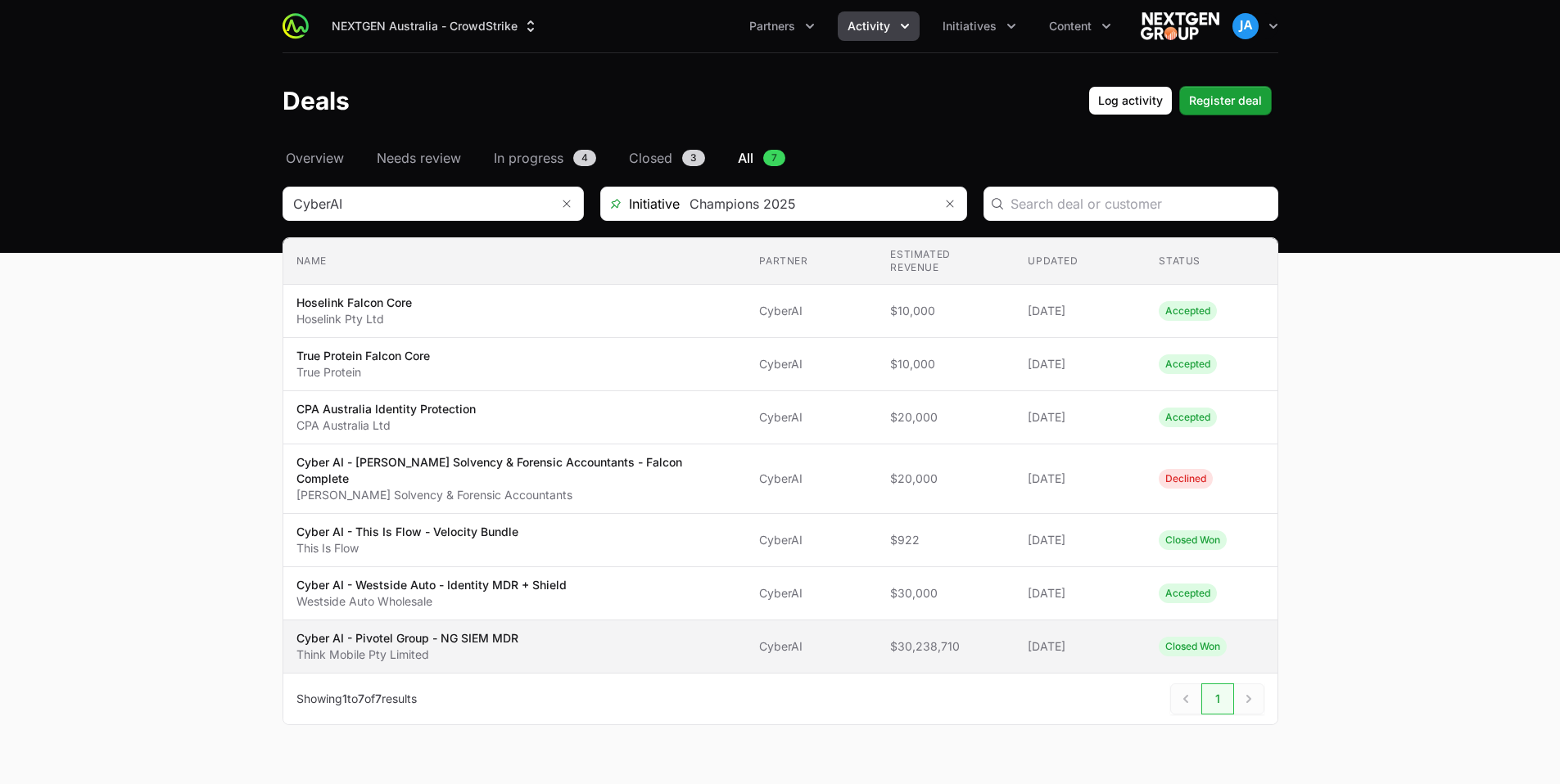
click at [568, 630] on span "Cyber AI - Pivotel Group - NG SIEM MDR Think Mobile Pty Limited" at bounding box center [515, 646] width 437 height 33
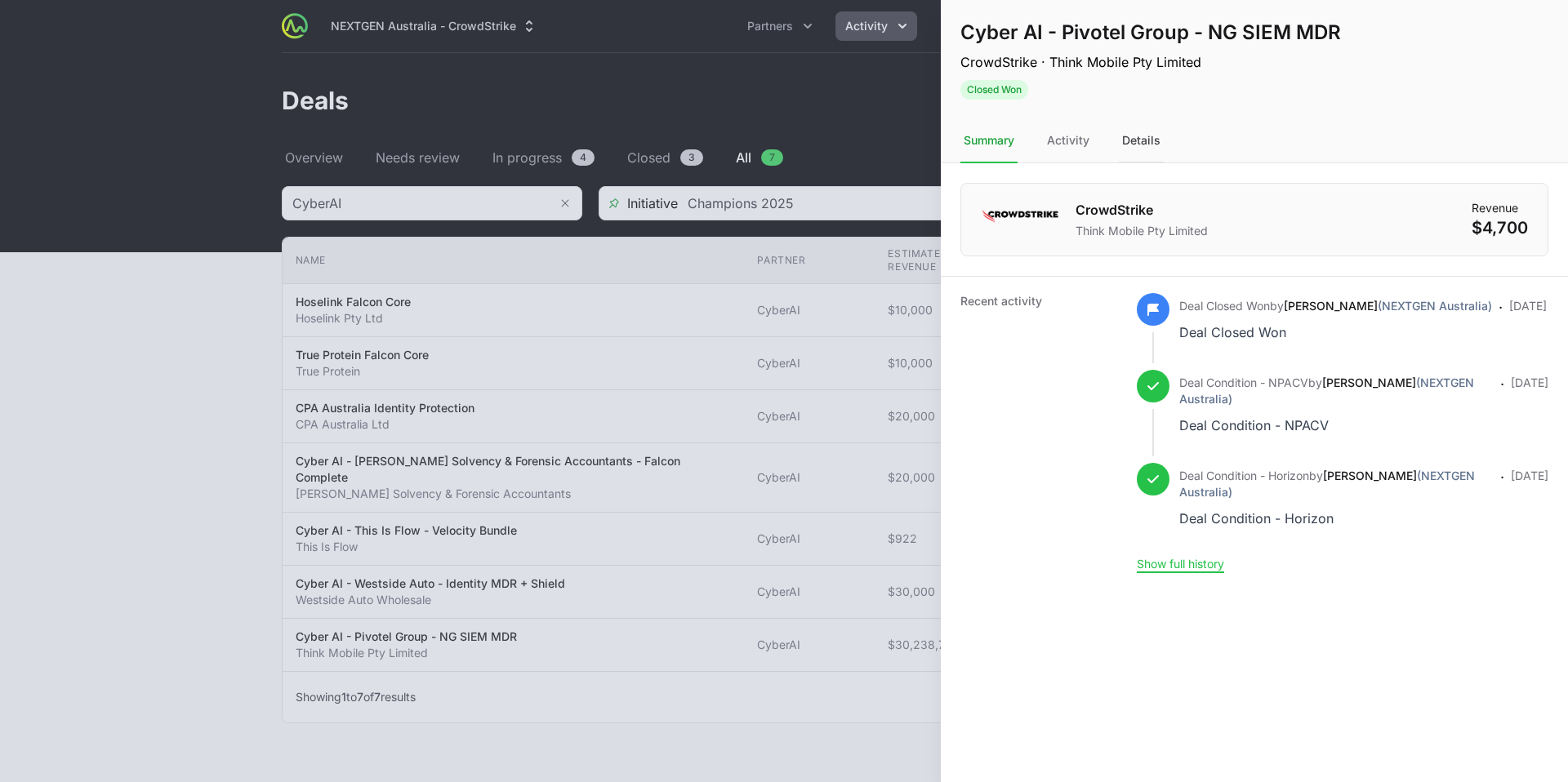
click at [1133, 130] on div "Details" at bounding box center [1141, 141] width 45 height 44
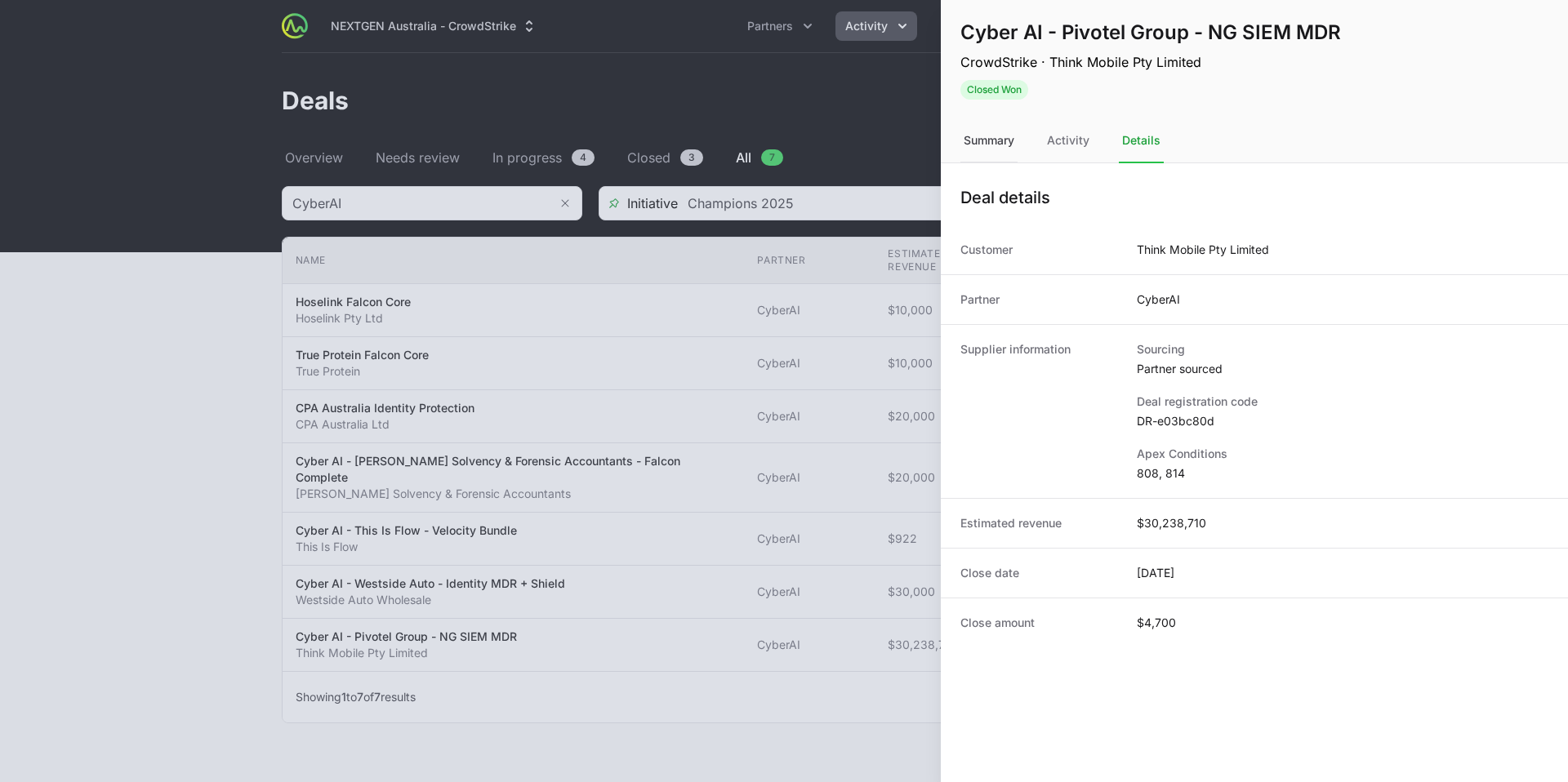
click at [1044, 134] on div "Summary" at bounding box center [1068, 141] width 49 height 44
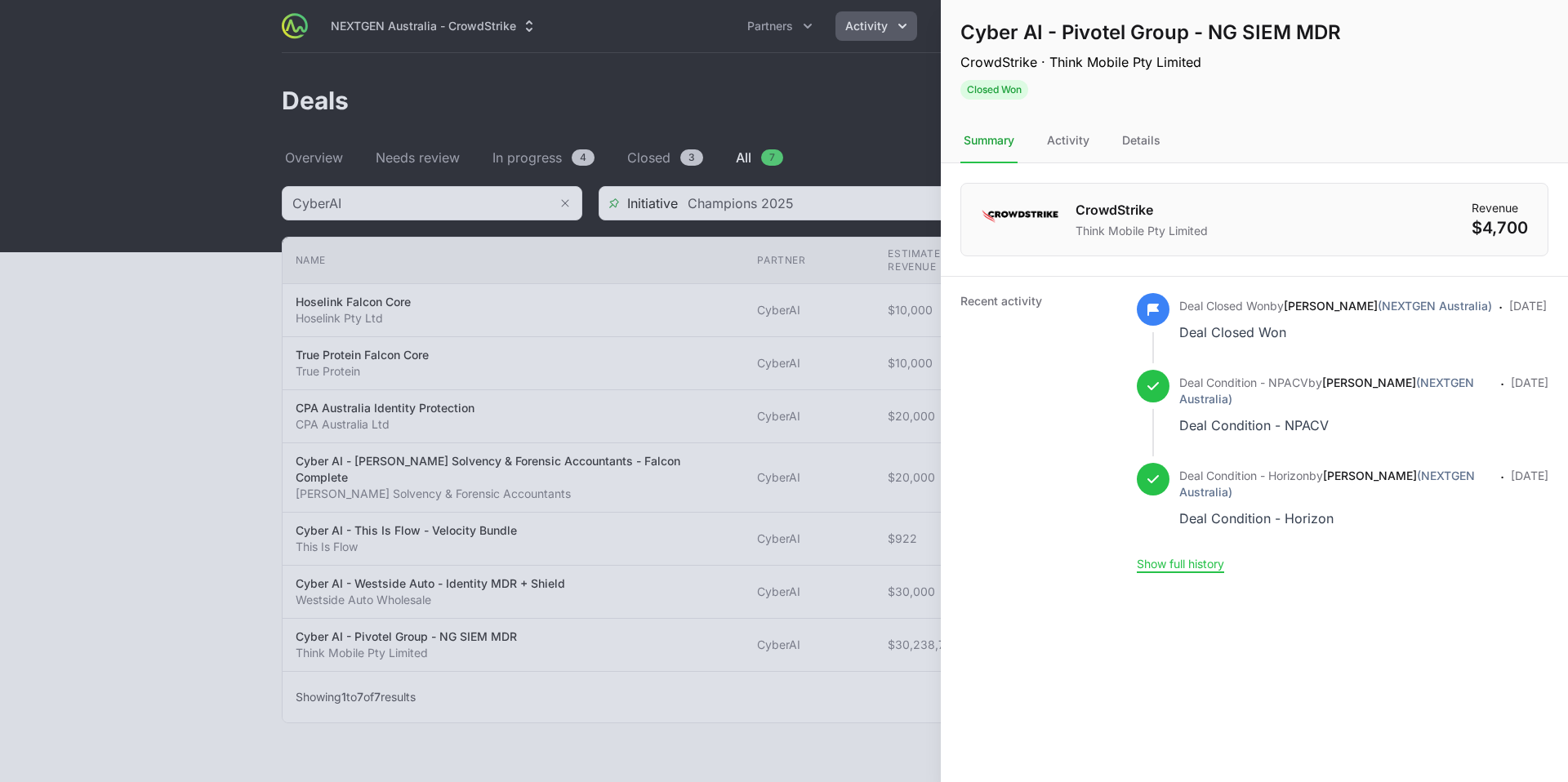
click at [221, 467] on div at bounding box center [784, 391] width 1568 height 782
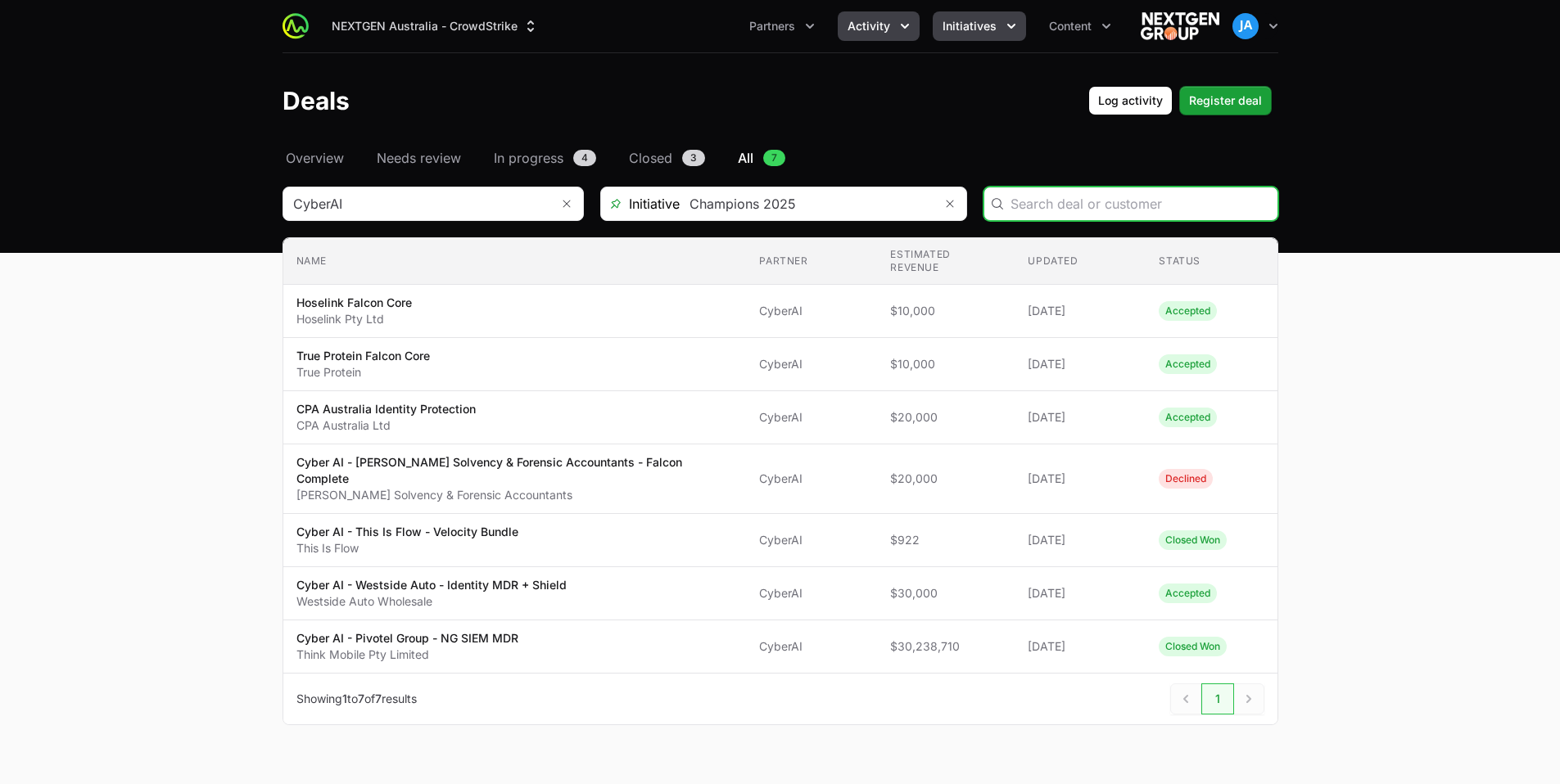
click at [1008, 33] on icon "Initiatives menu" at bounding box center [1011, 26] width 16 height 16
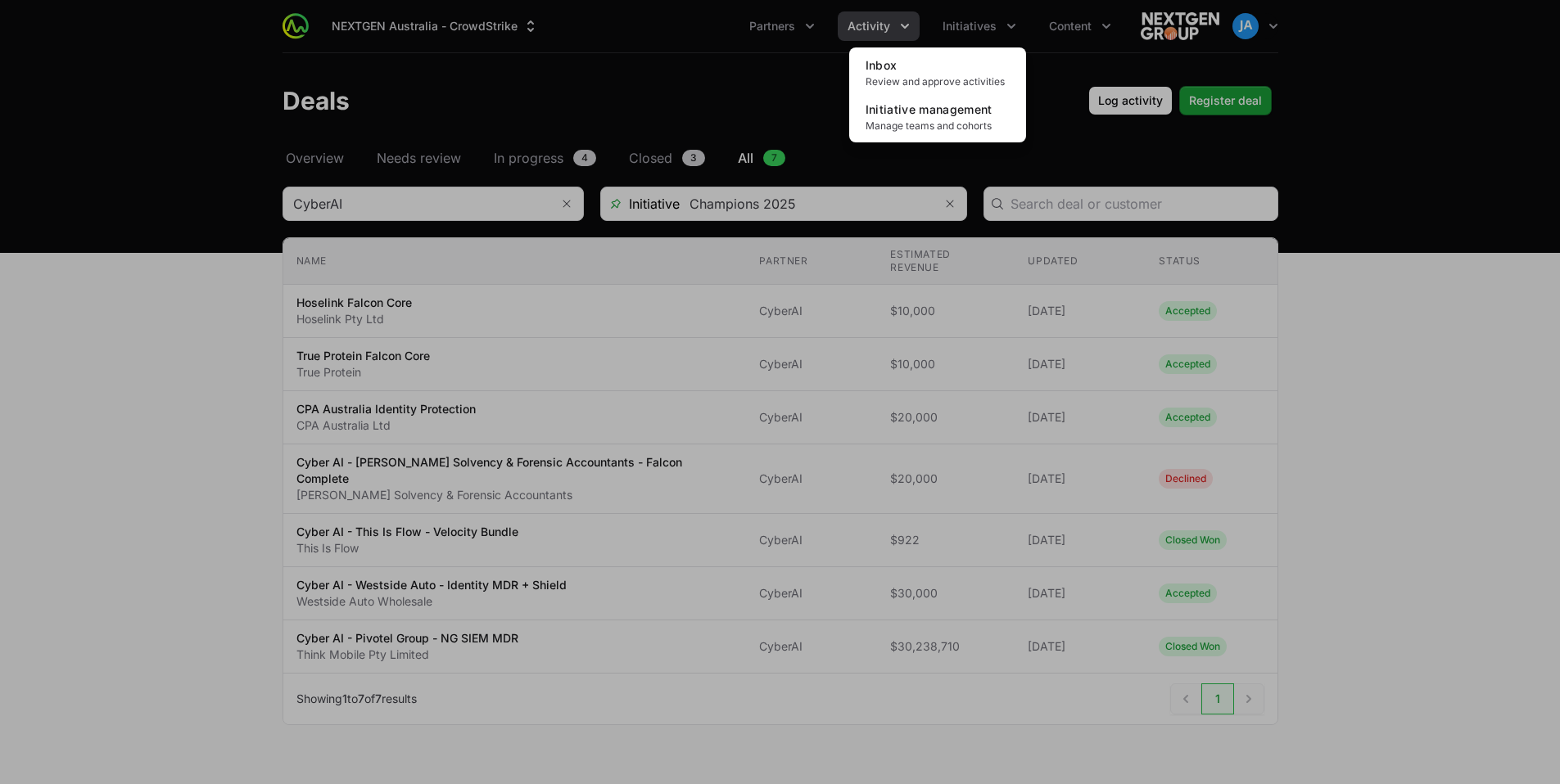
click at [837, 80] on div "Initiatives menu" at bounding box center [780, 392] width 1560 height 784
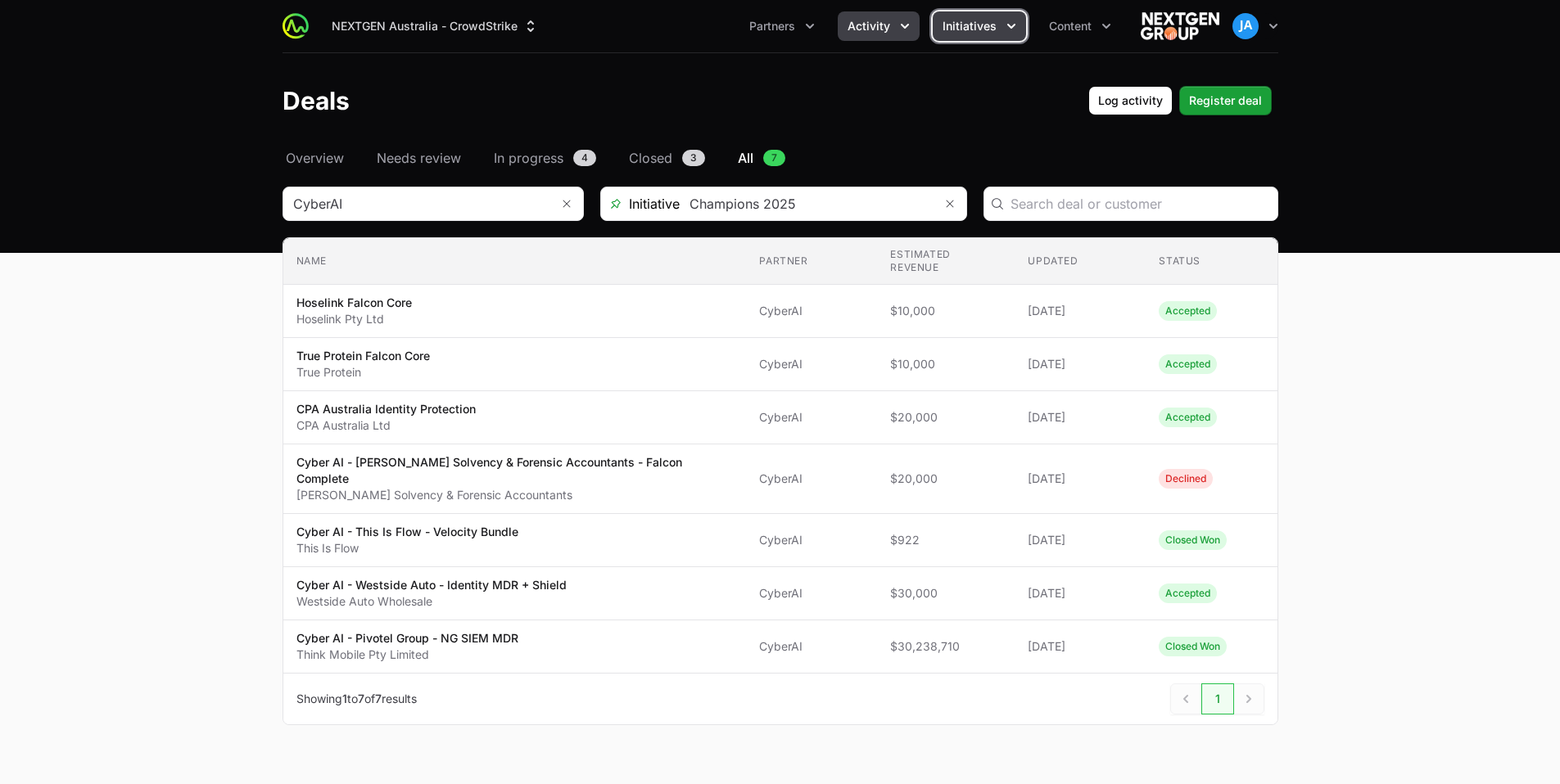
click at [1018, 28] on icon "Initiatives menu" at bounding box center [1011, 26] width 16 height 16
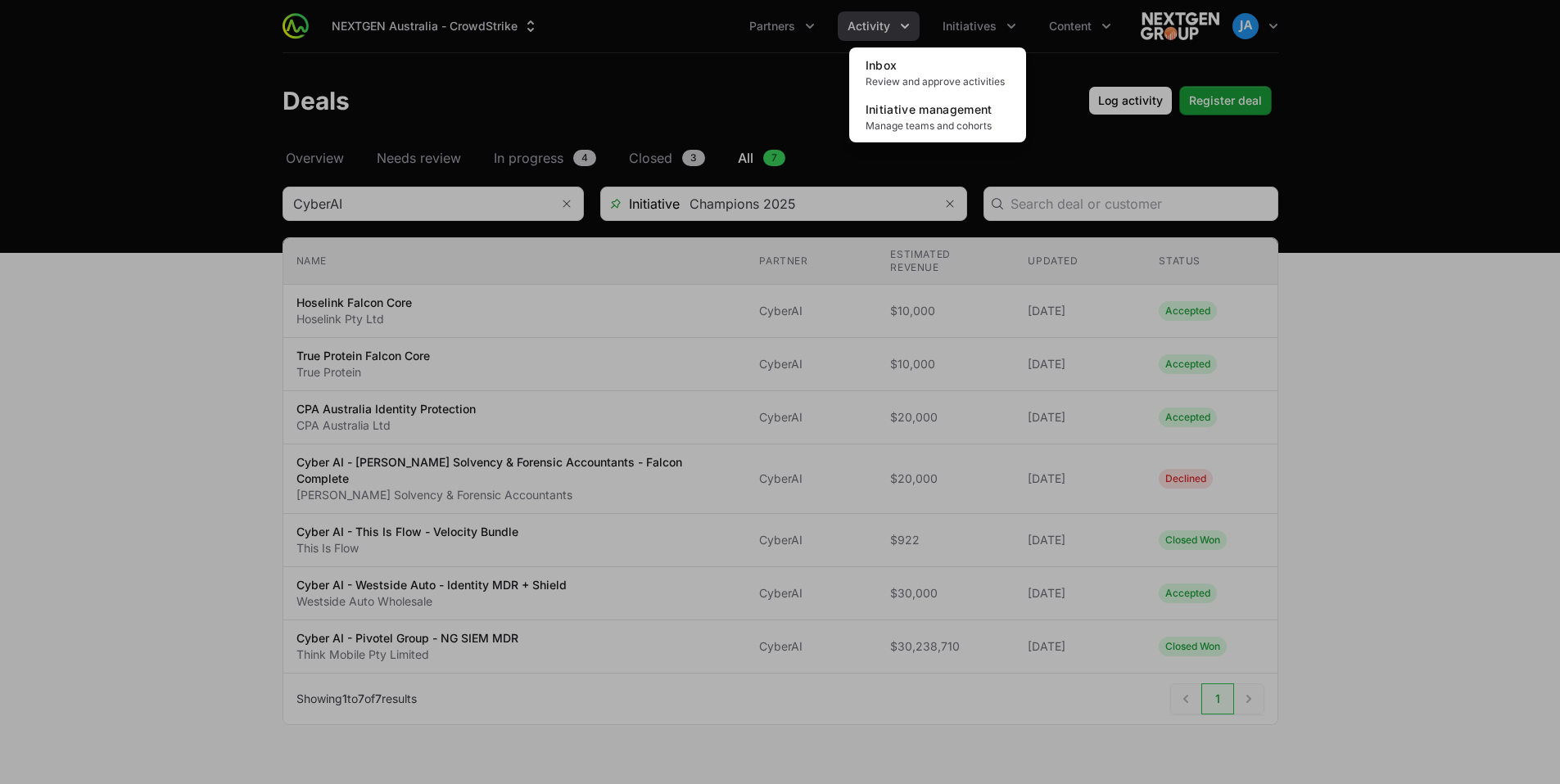
click at [778, 64] on div "Initiatives menu" at bounding box center [780, 392] width 1560 height 784
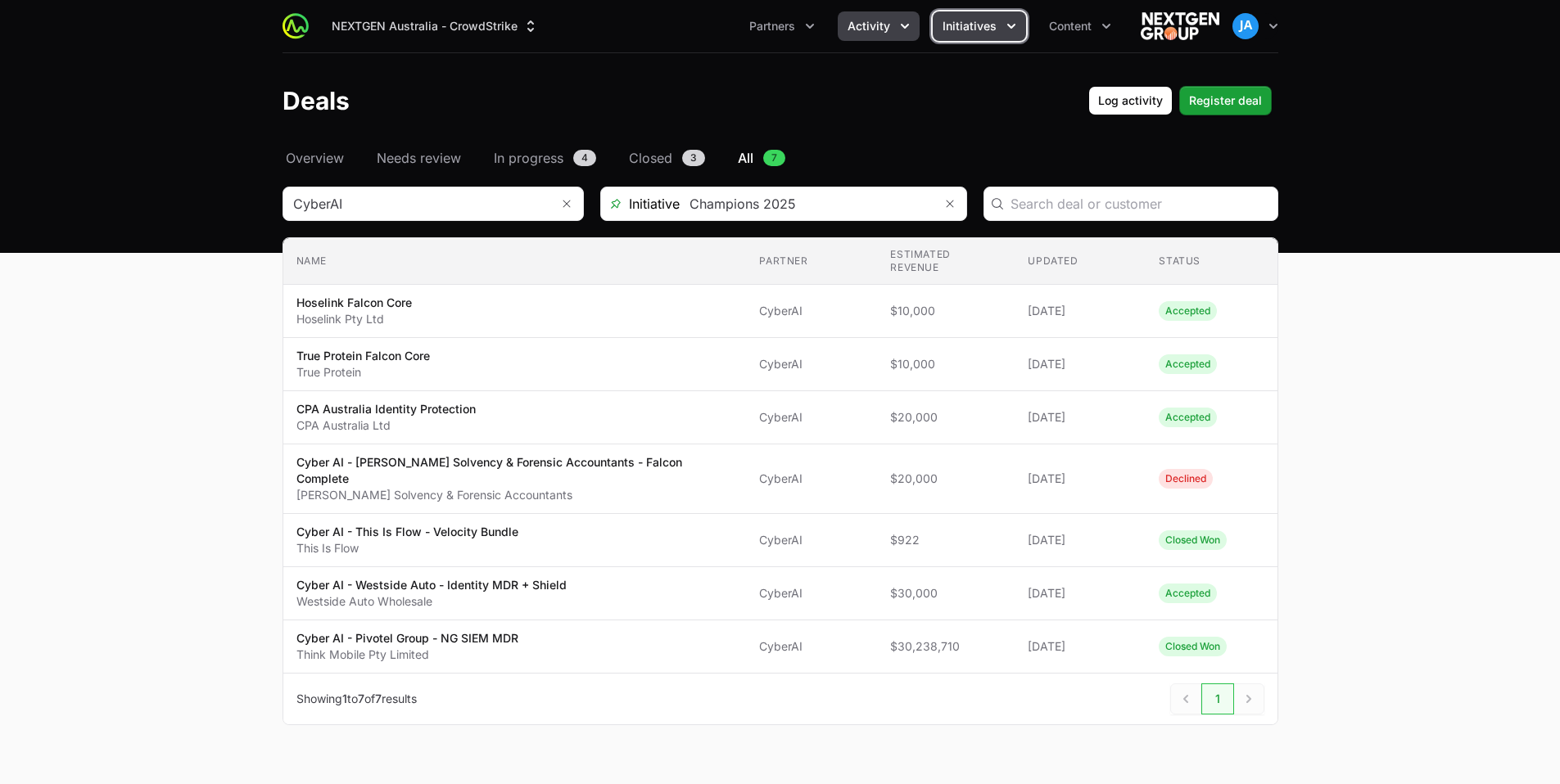
click at [1015, 30] on icon "Initiatives menu" at bounding box center [1011, 26] width 16 height 16
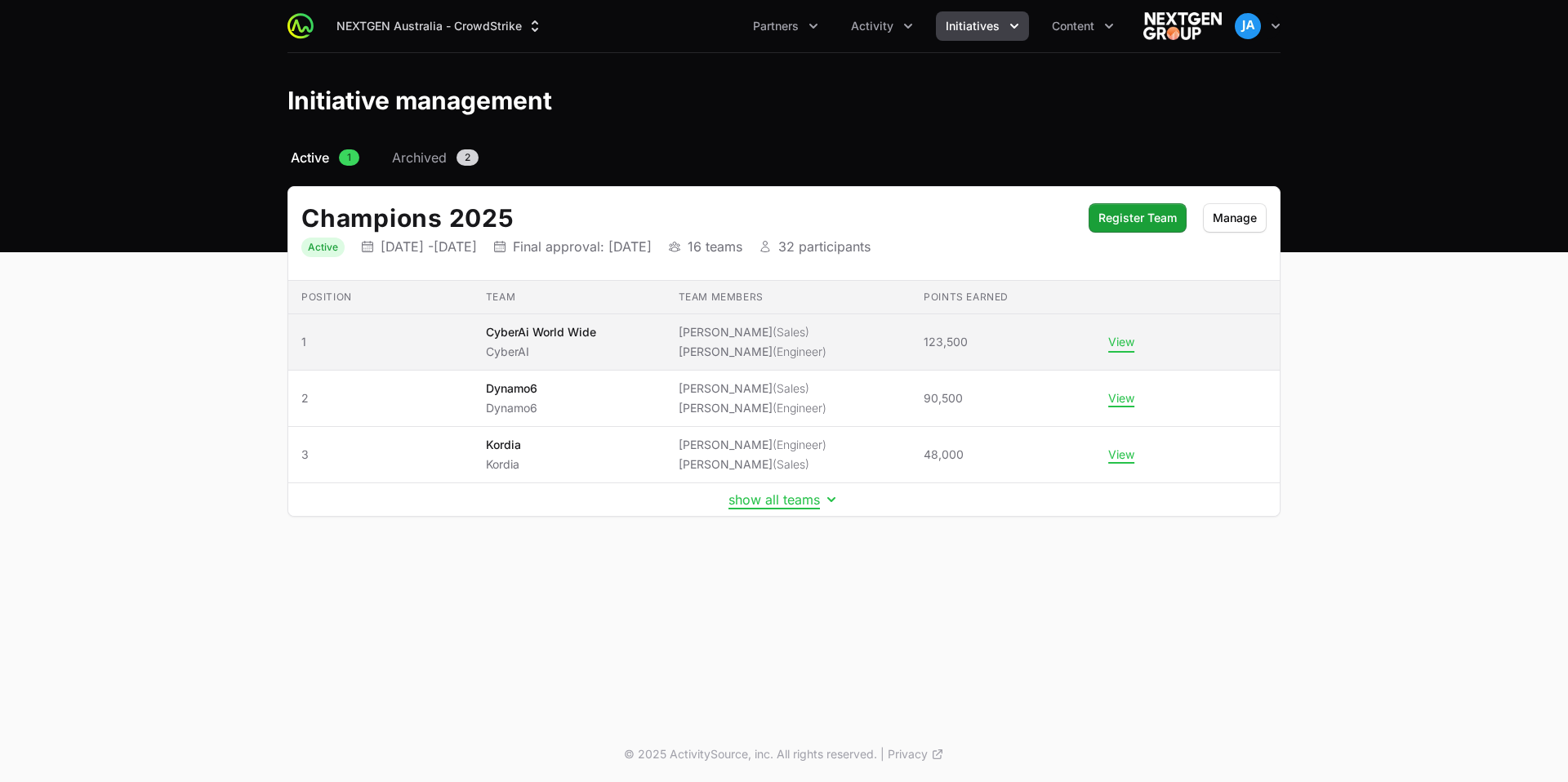
click at [1115, 345] on button "View" at bounding box center [1121, 342] width 26 height 14
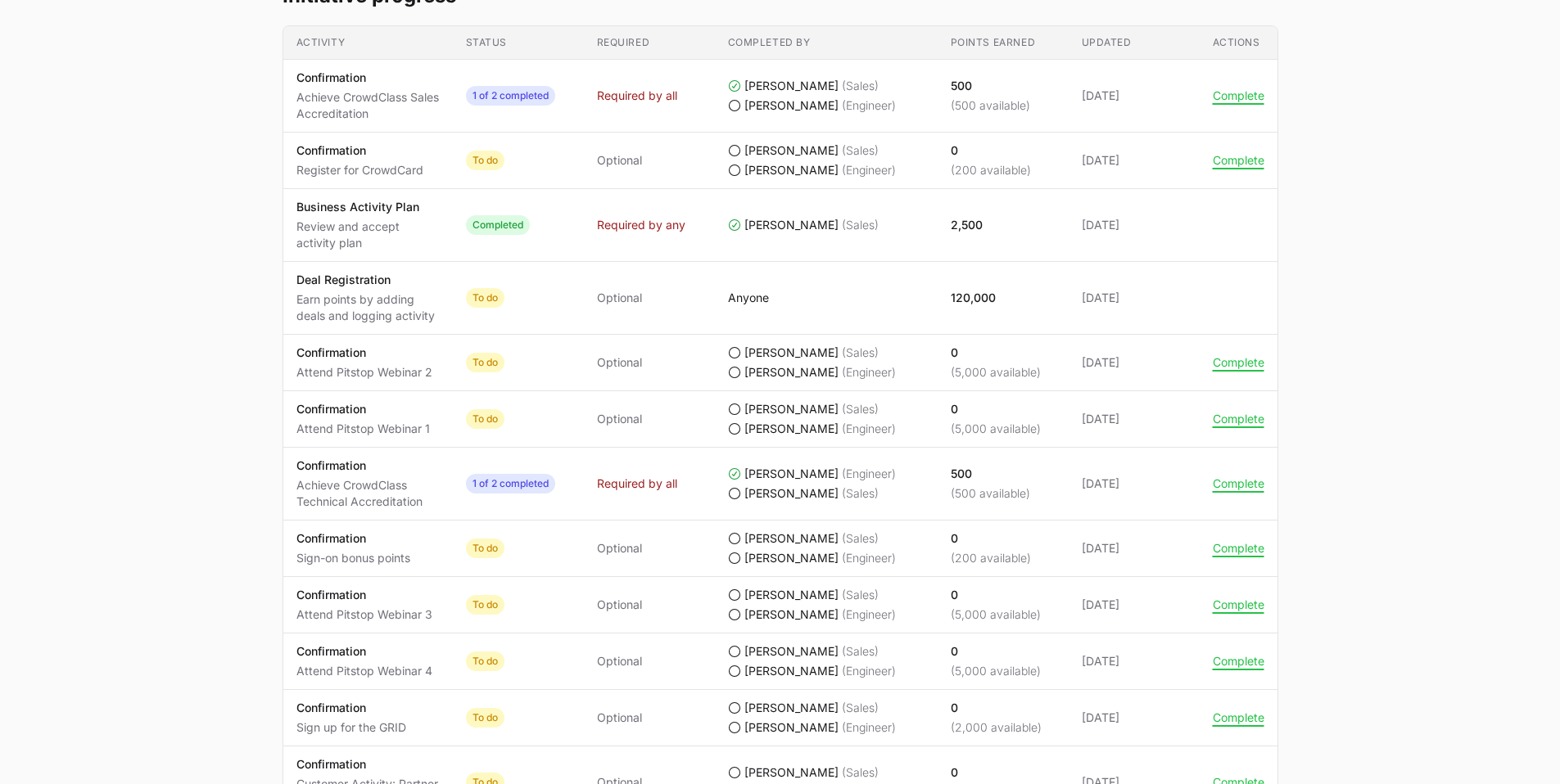
scroll to position [558, 0]
click at [639, 224] on span "Required by any" at bounding box center [641, 224] width 89 height 16
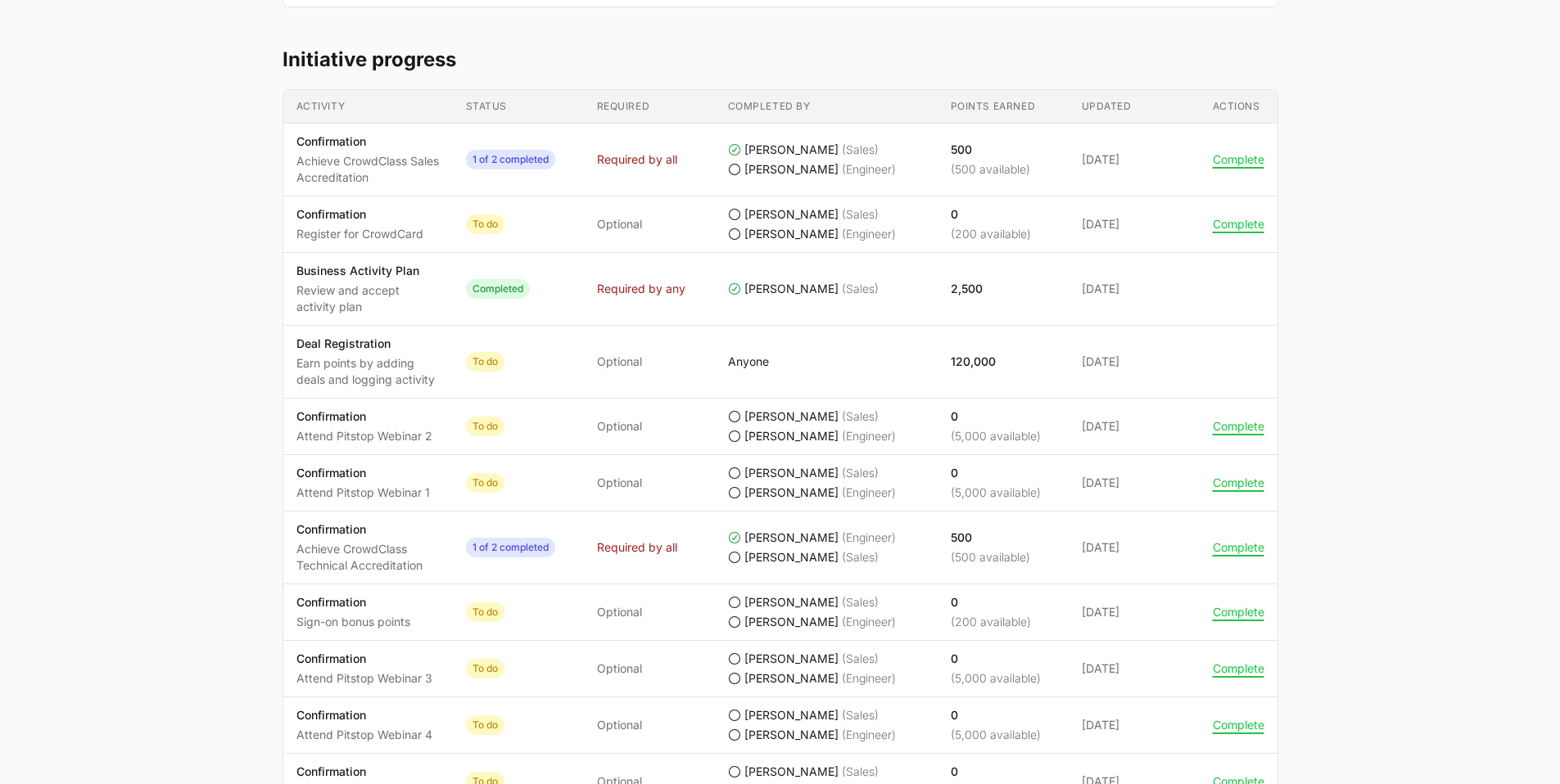
scroll to position [493, 0]
click at [733, 172] on icon "CyberAi World Wide's progress" at bounding box center [734, 170] width 13 height 13
click at [738, 170] on icon "CyberAi World Wide's progress" at bounding box center [734, 170] width 13 height 13
click at [735, 170] on icon "CyberAi World Wide's progress" at bounding box center [734, 170] width 13 height 13
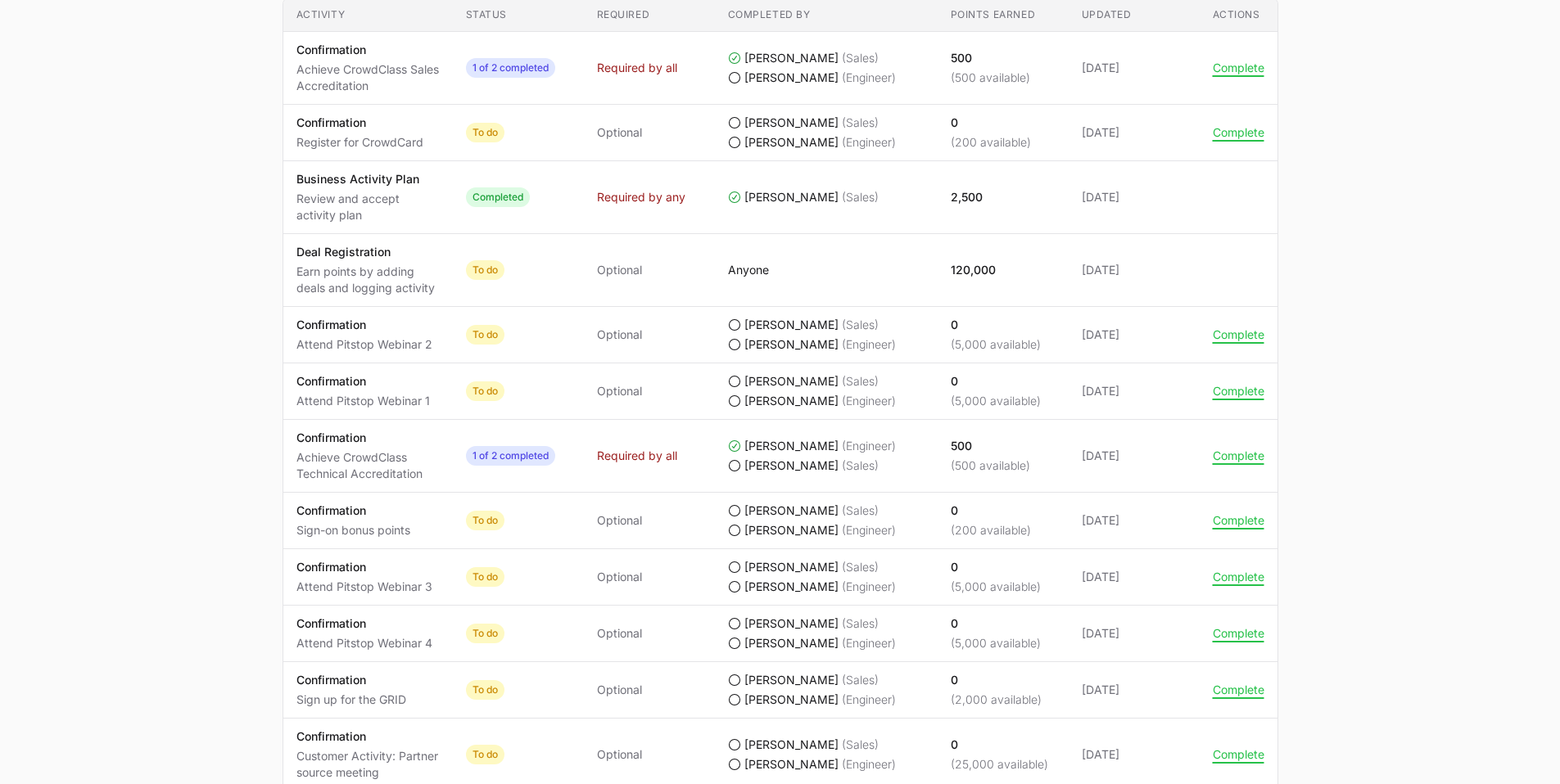
scroll to position [605, 0]
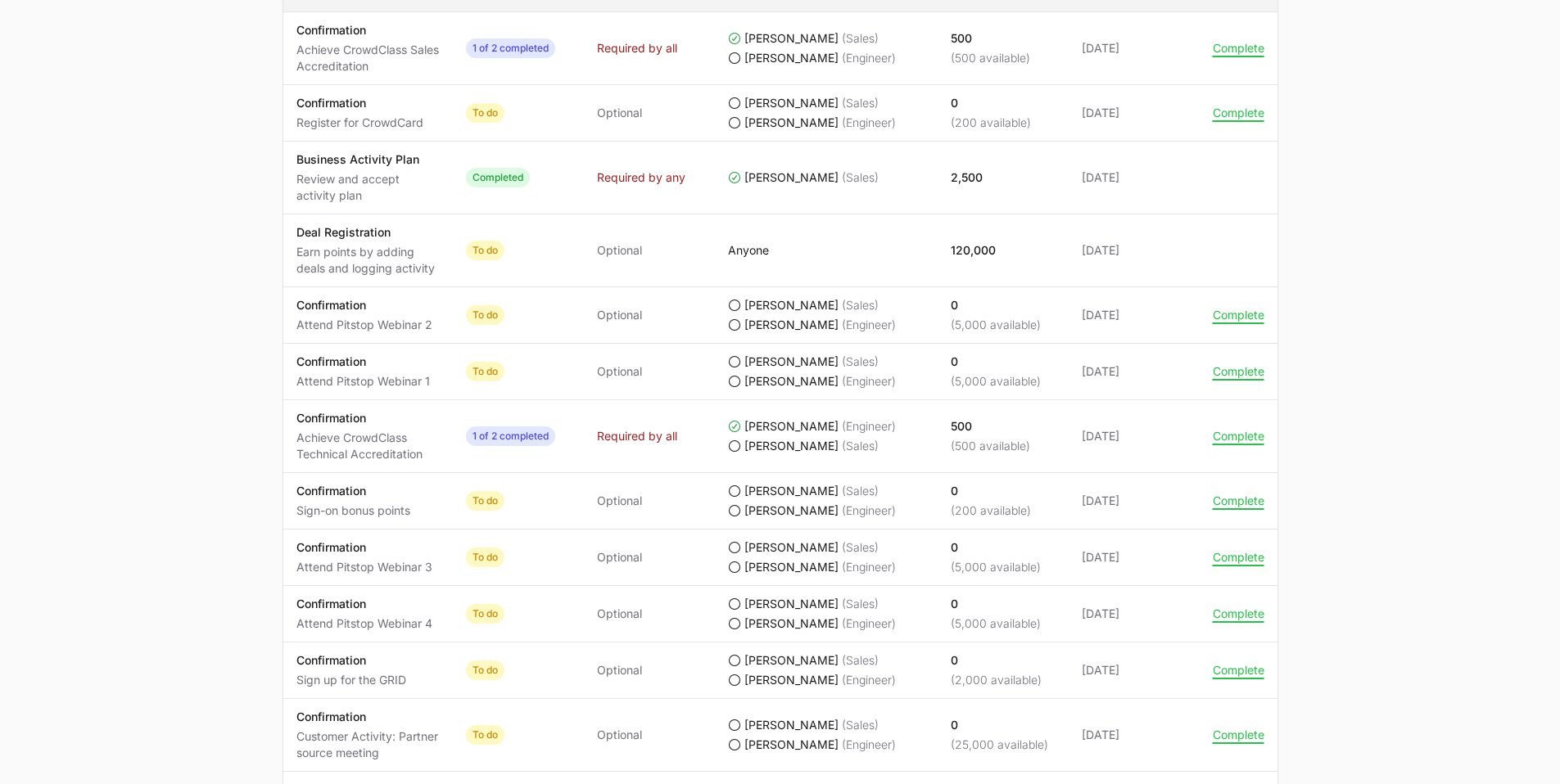
click at [739, 328] on icon "CyberAi World Wide's progress" at bounding box center [734, 325] width 13 height 13
click at [734, 303] on icon "CyberAi World Wide's progress" at bounding box center [734, 305] width 13 height 13
click at [730, 363] on icon "CyberAi World Wide's progress" at bounding box center [734, 362] width 13 height 13
click at [735, 379] on icon "CyberAi World Wide's progress" at bounding box center [734, 381] width 13 height 13
click at [735, 445] on icon "CyberAi World Wide's progress" at bounding box center [734, 446] width 13 height 13
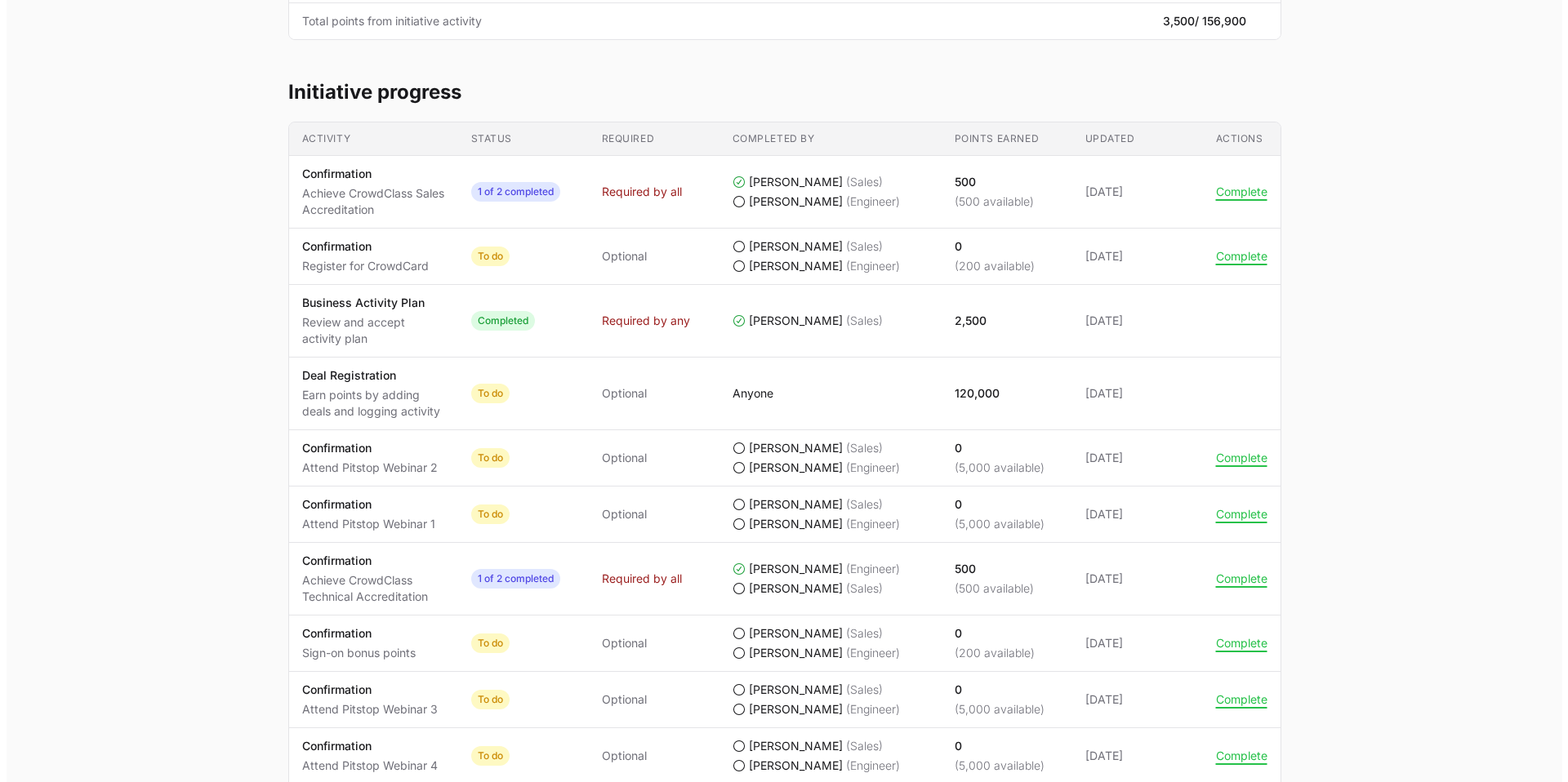
scroll to position [463, 0]
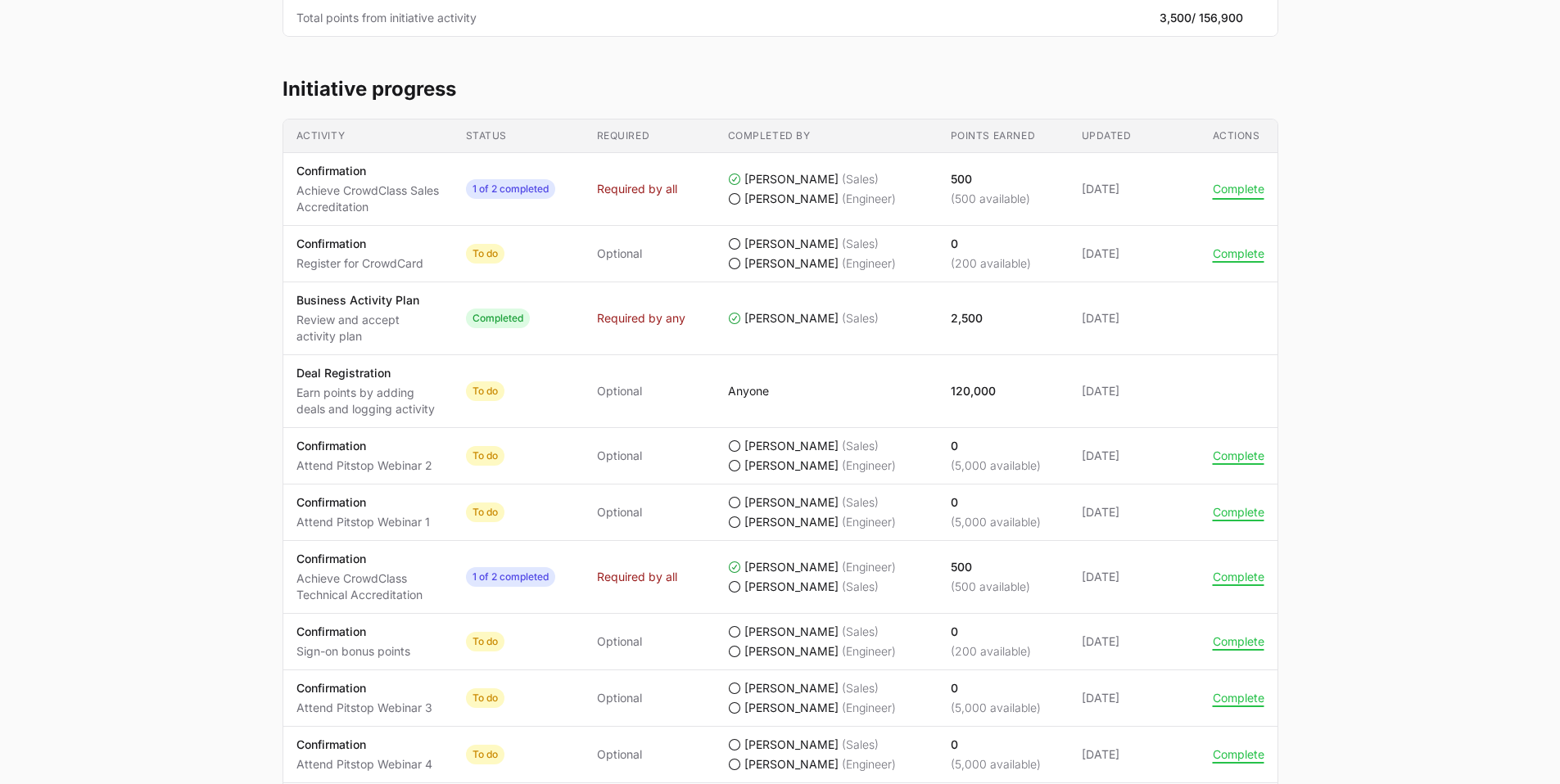
click at [1236, 189] on button "Complete" at bounding box center [1239, 189] width 52 height 14
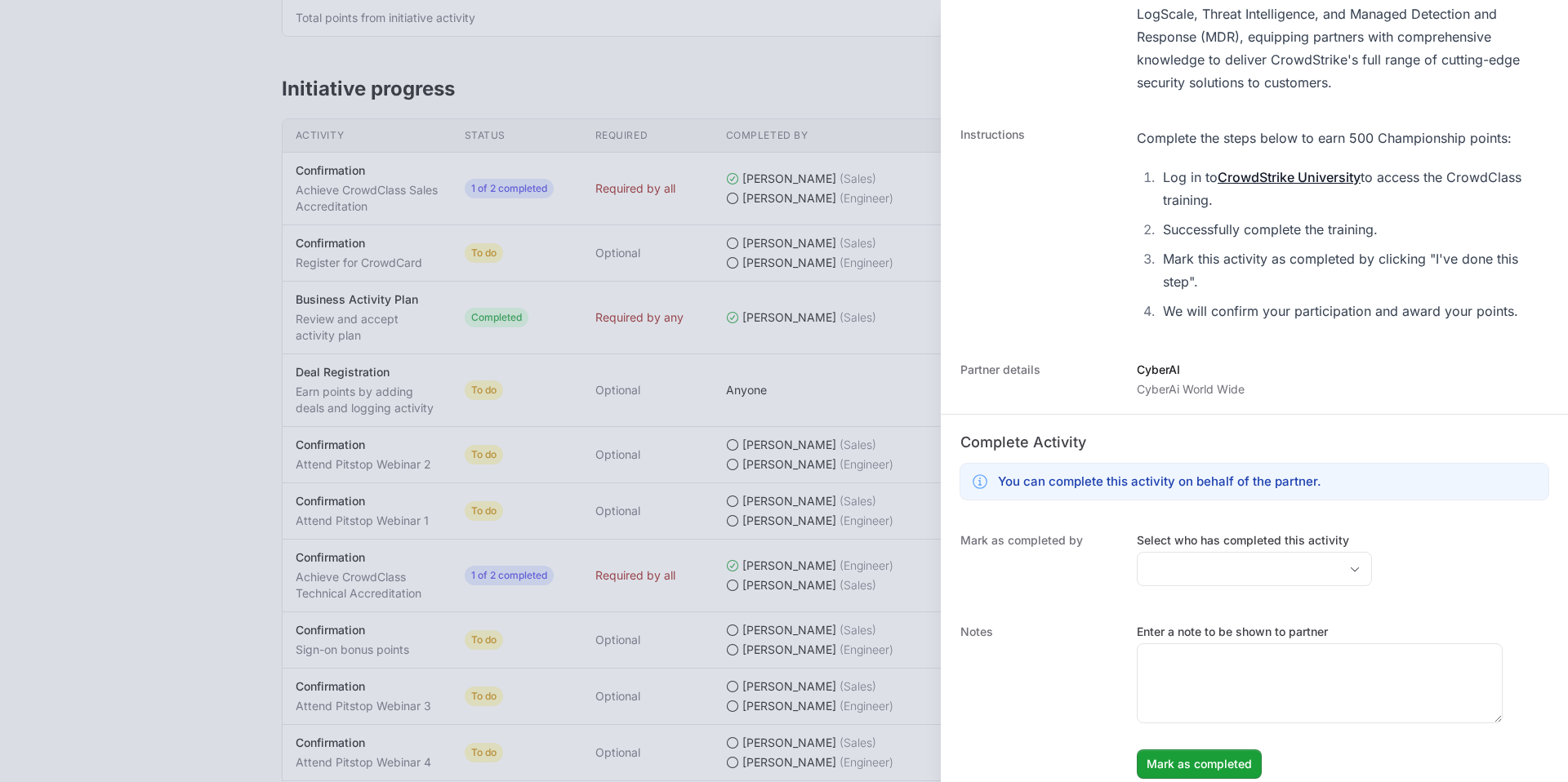
scroll to position [519, 0]
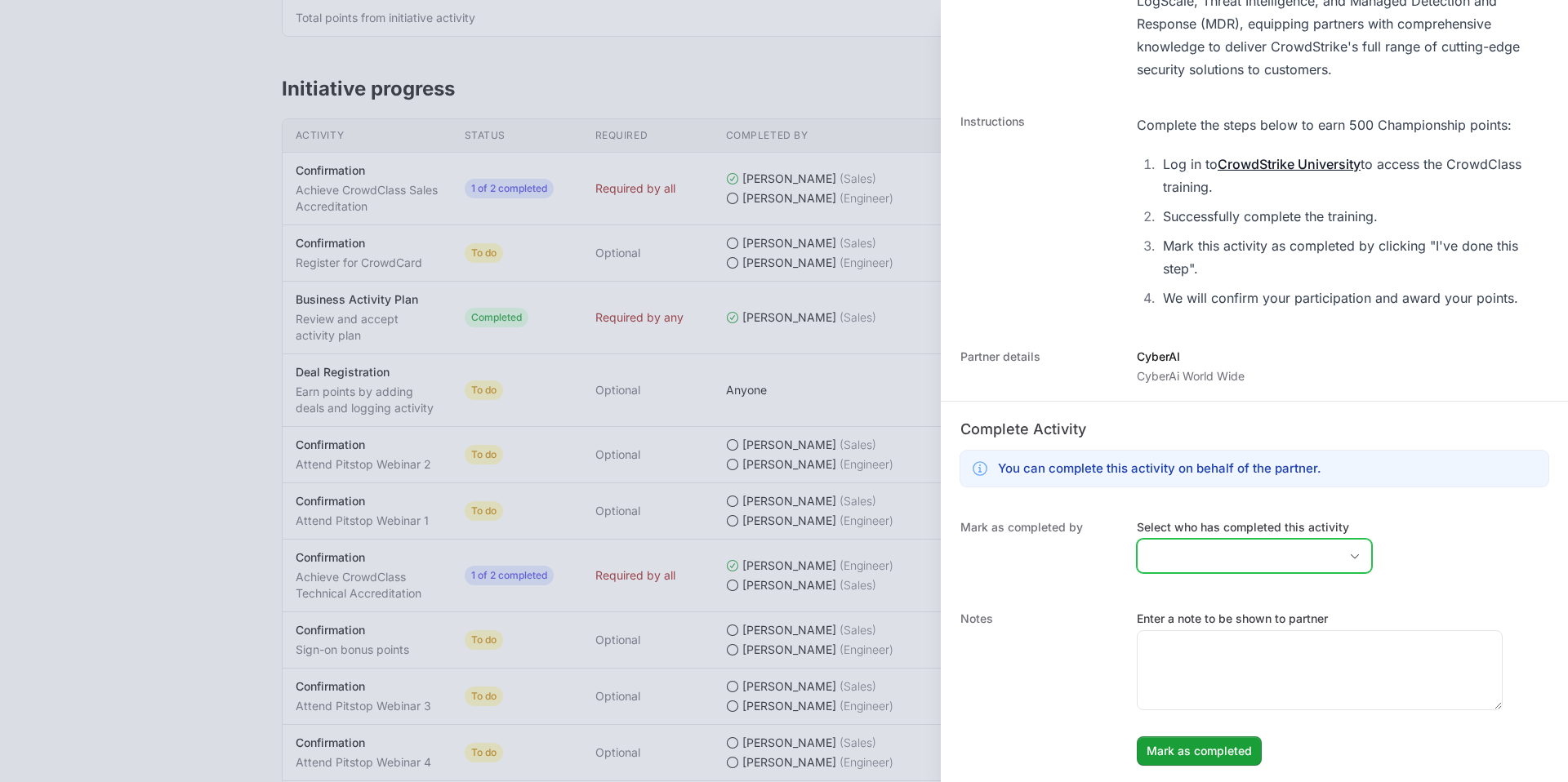
click at [1339, 560] on div "Open" at bounding box center [1355, 555] width 33 height 33
click at [1259, 612] on li "[PERSON_NAME]" at bounding box center [1255, 621] width 232 height 33
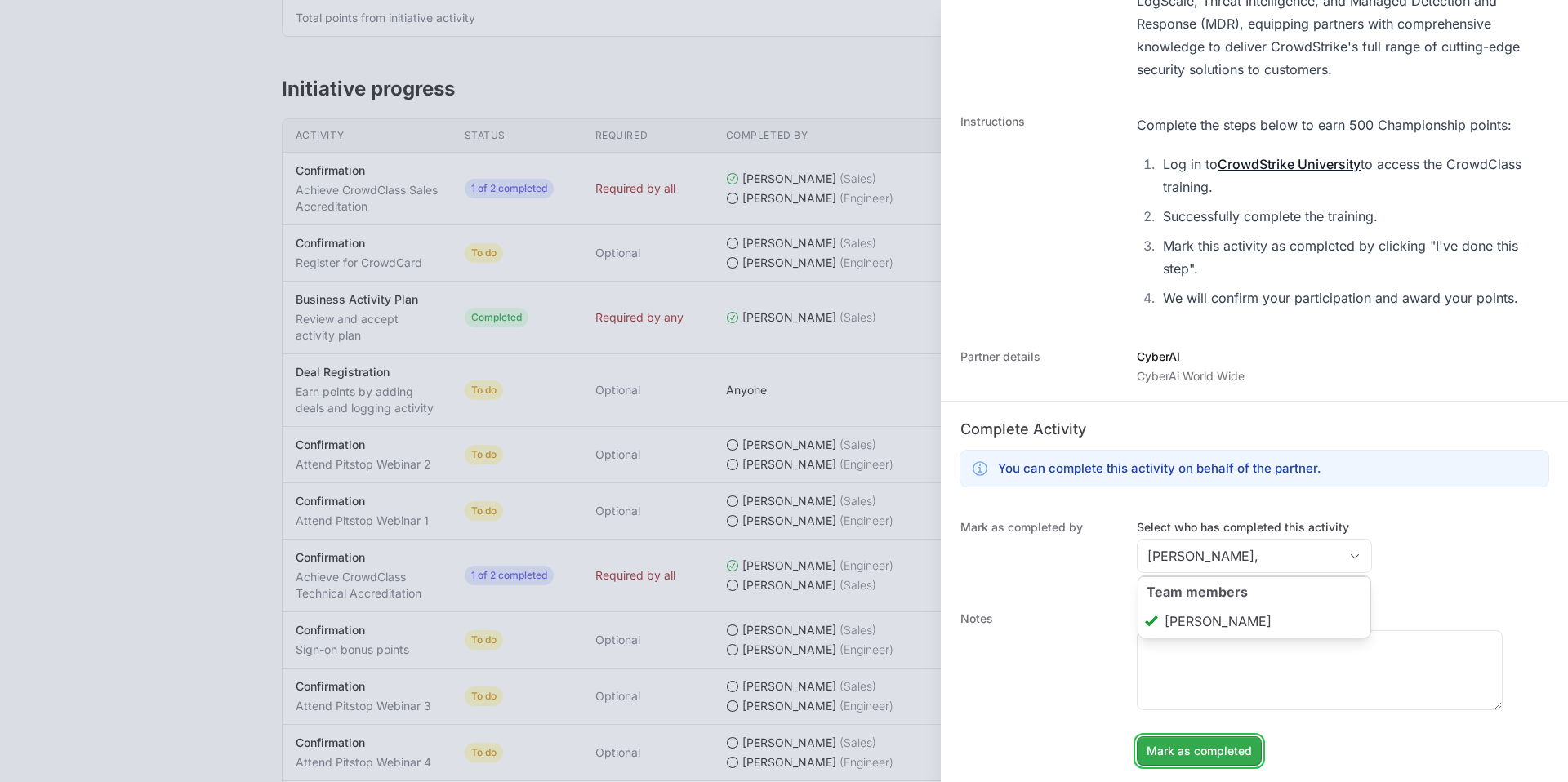
type input "[PERSON_NAME]"
click at [1236, 753] on span "Mark as completed" at bounding box center [1199, 751] width 105 height 20
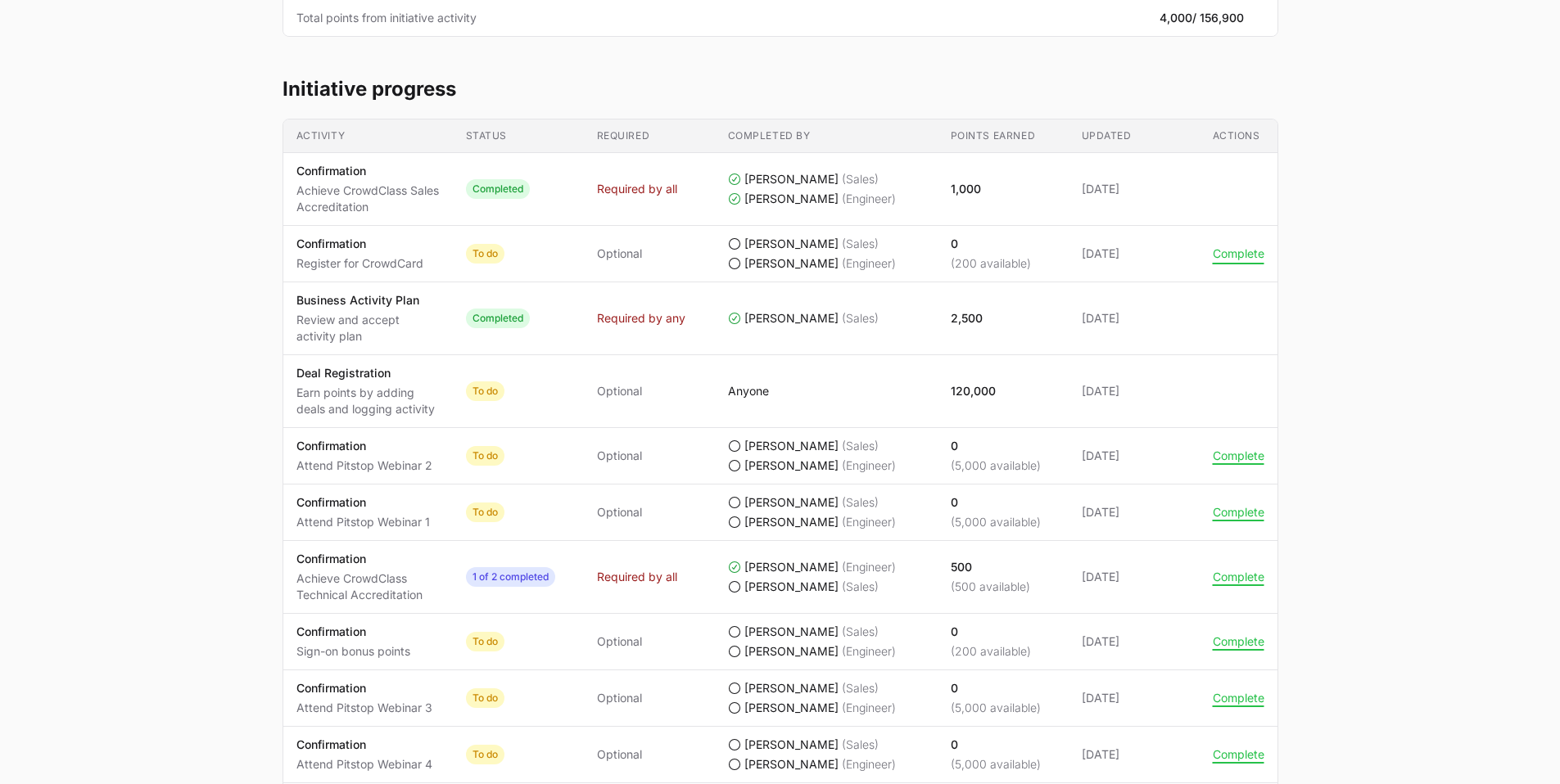
click at [1221, 253] on button "Complete" at bounding box center [1239, 253] width 52 height 14
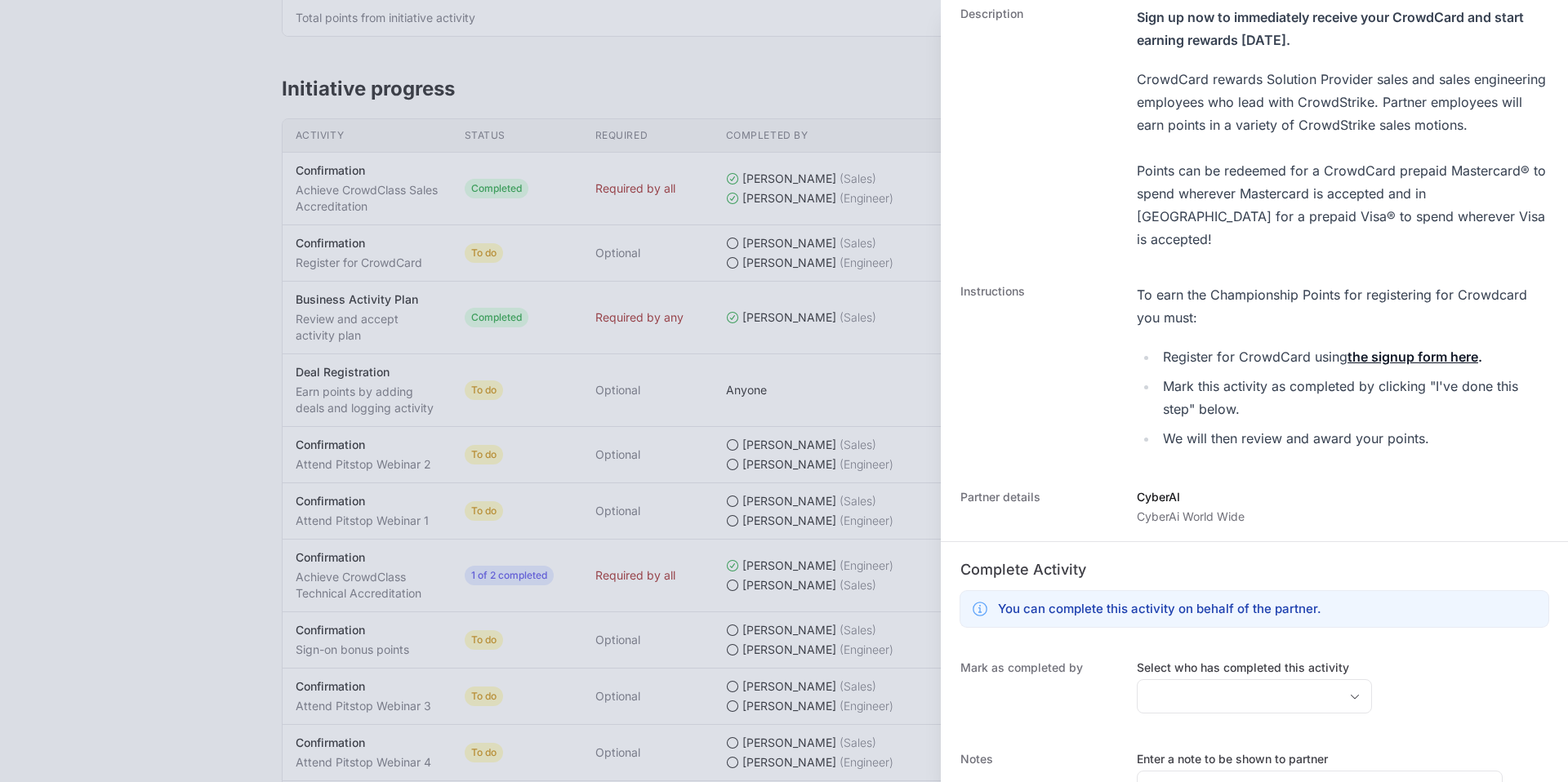
scroll to position [267, 0]
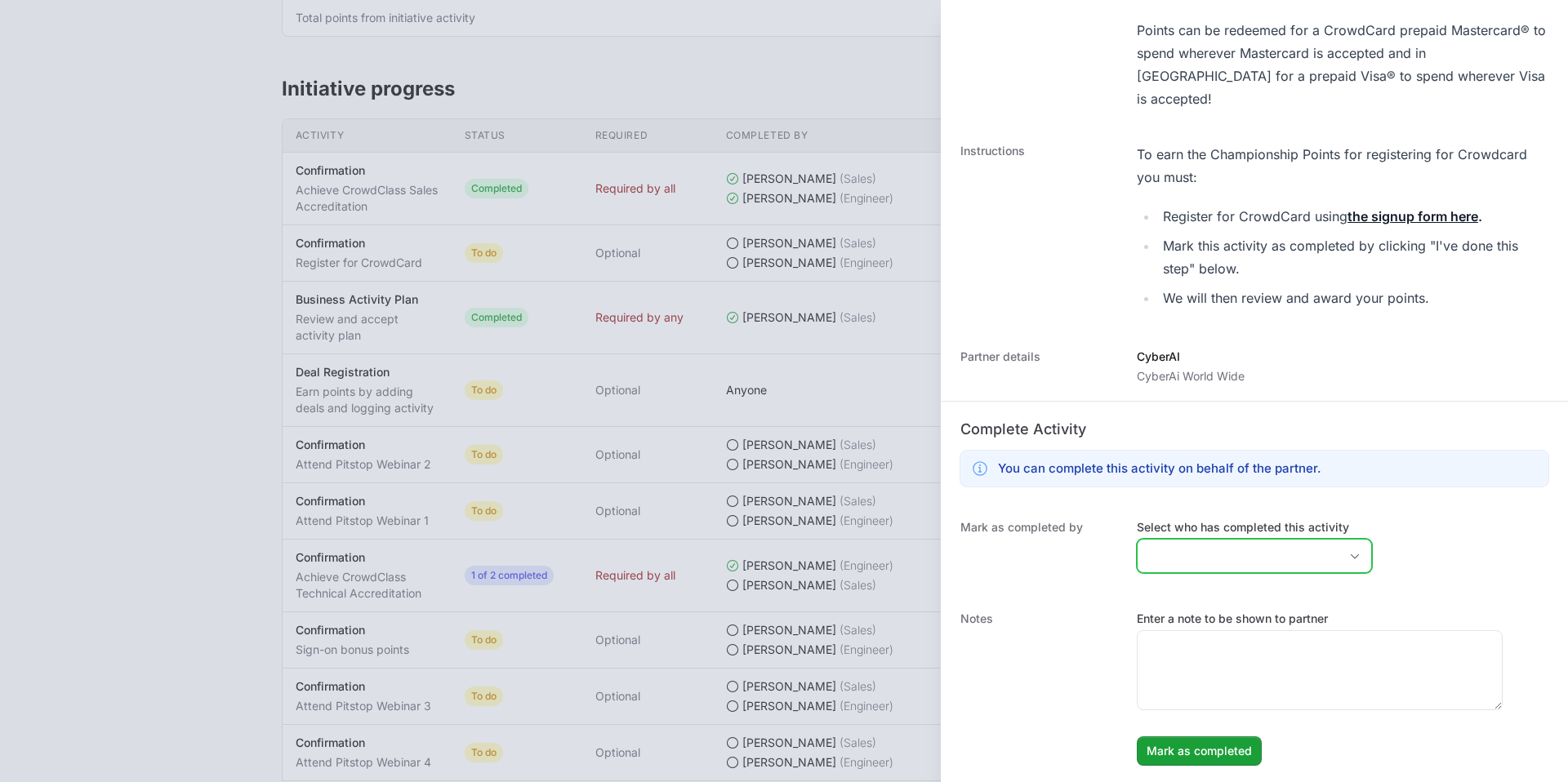
click at [1163, 553] on input "Select who has completed this activity" at bounding box center [1238, 555] width 201 height 33
click at [1180, 622] on li "[PERSON_NAME]" at bounding box center [1255, 620] width 232 height 31
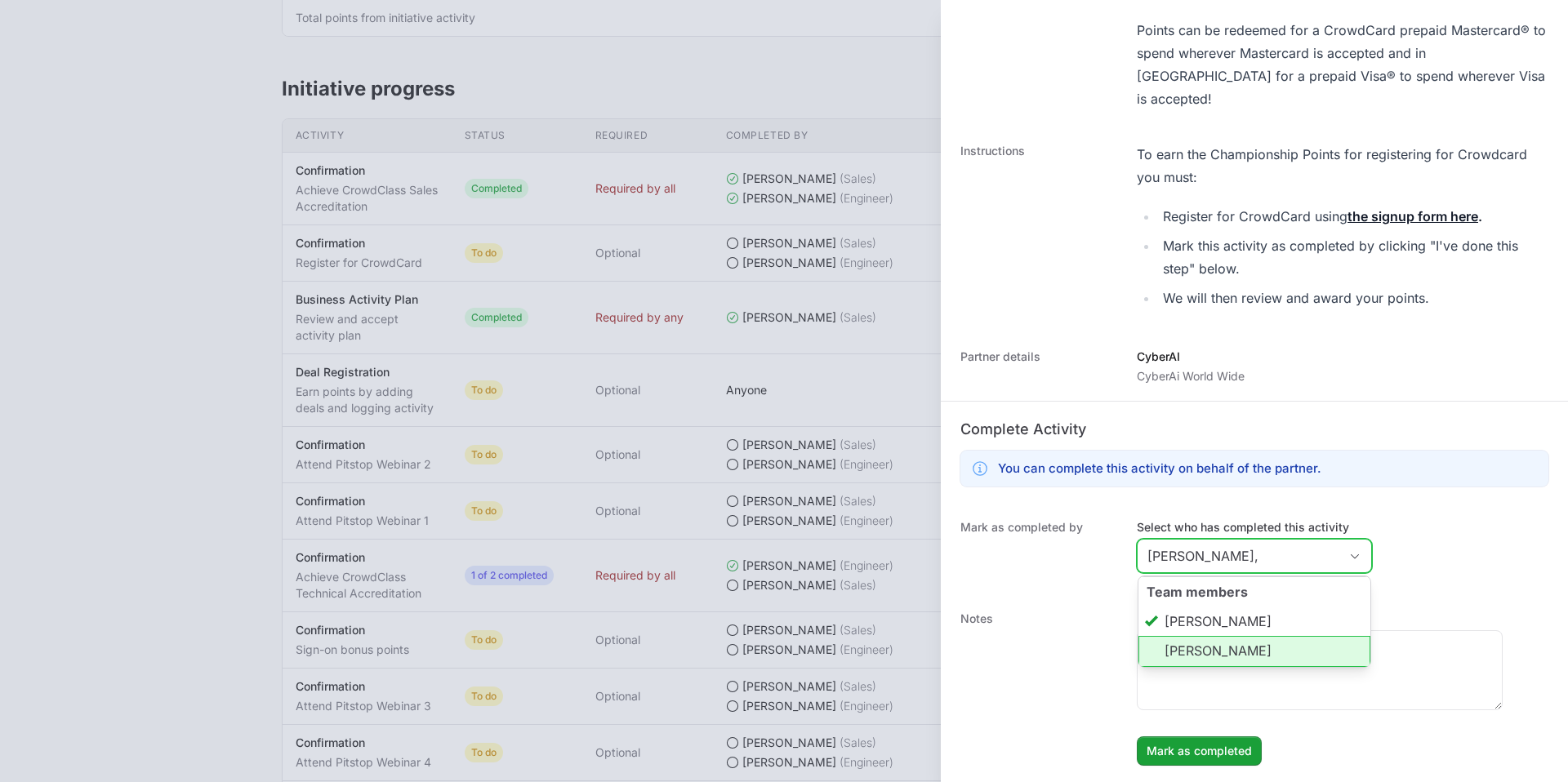
click at [1185, 642] on li "[PERSON_NAME]" at bounding box center [1255, 651] width 232 height 31
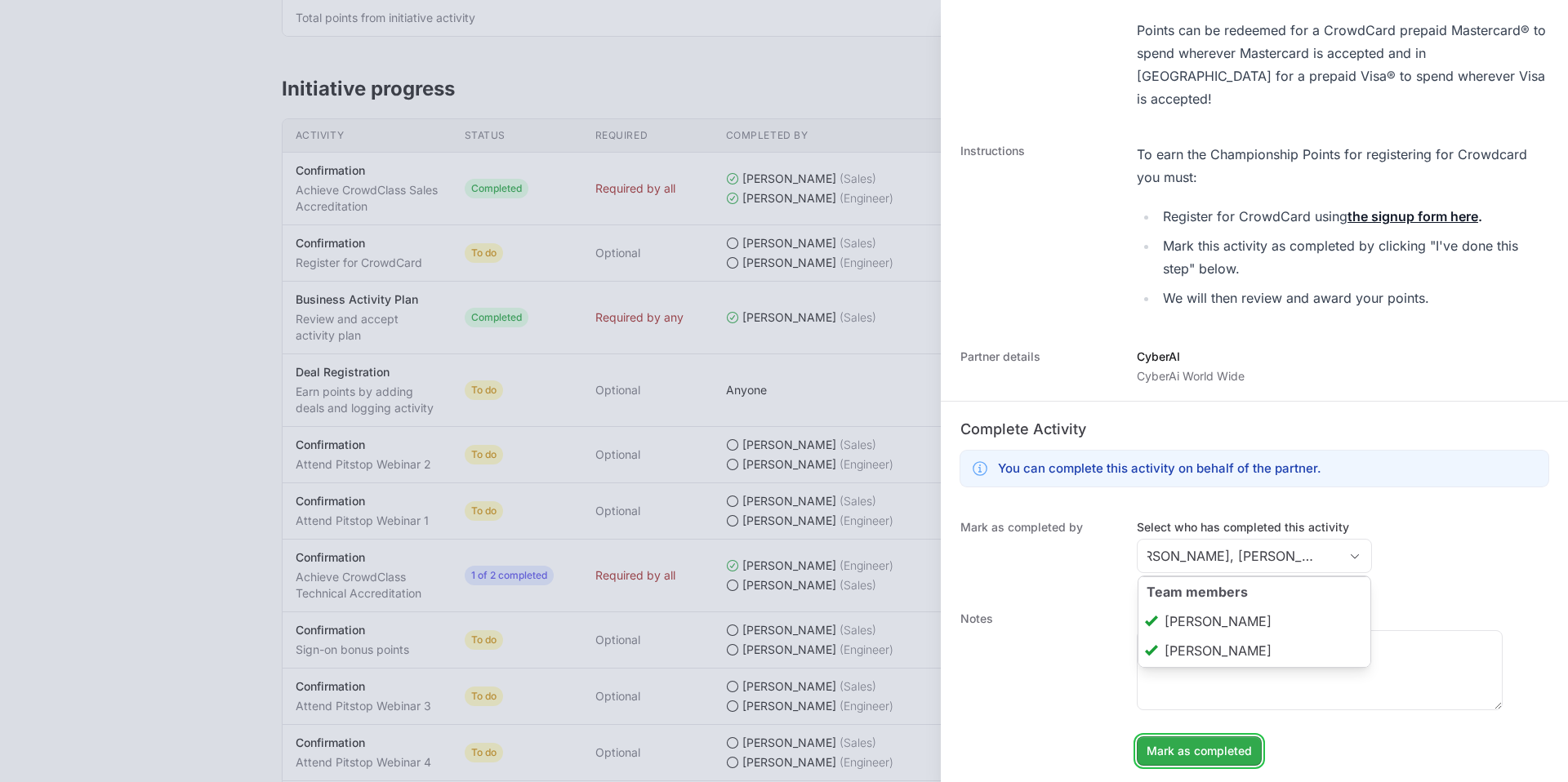
type input "[PERSON_NAME], [PERSON_NAME]"
click at [1217, 753] on span "Mark as completed" at bounding box center [1199, 751] width 105 height 20
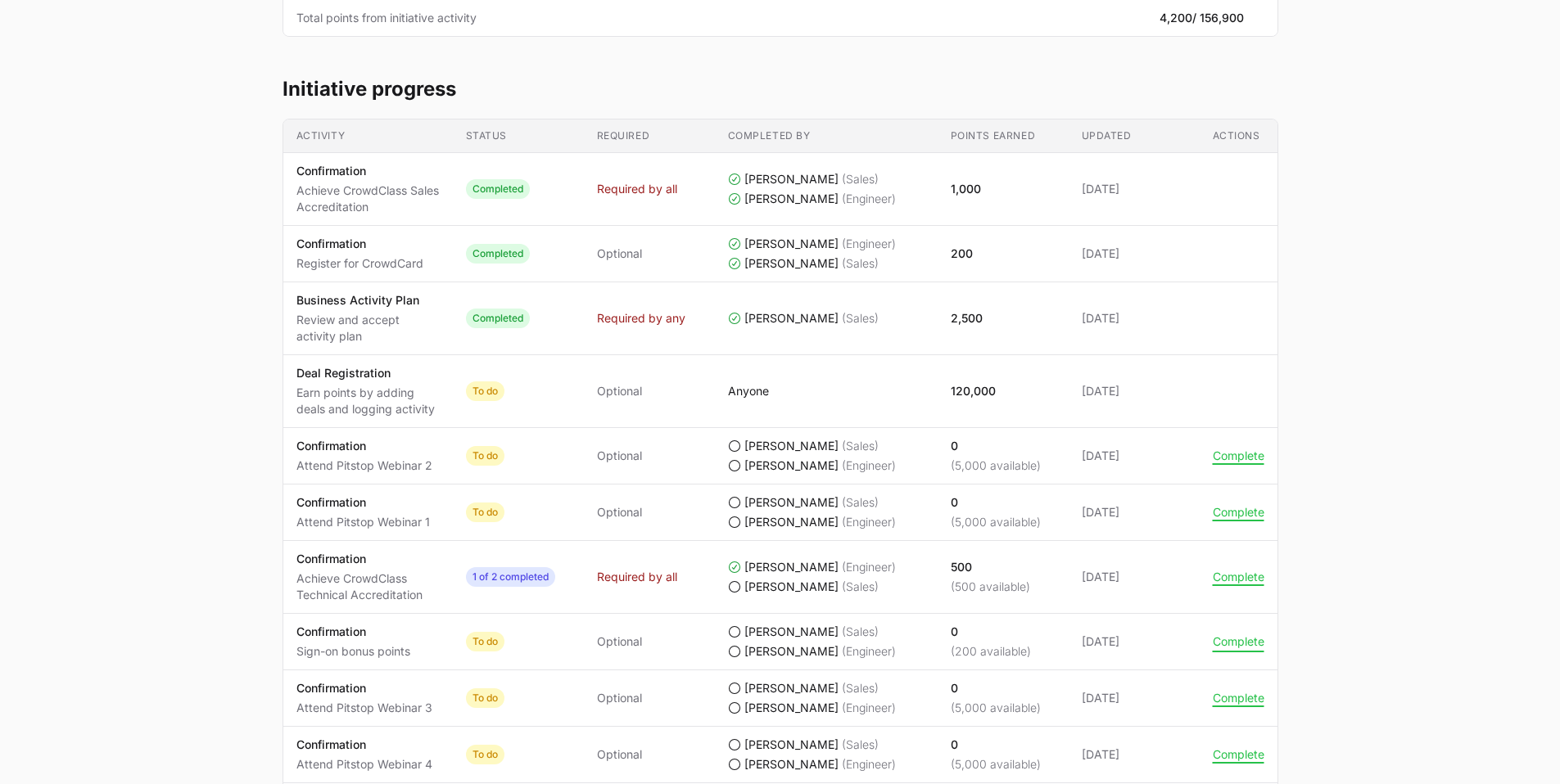
click at [1213, 635] on button "Complete" at bounding box center [1239, 642] width 52 height 14
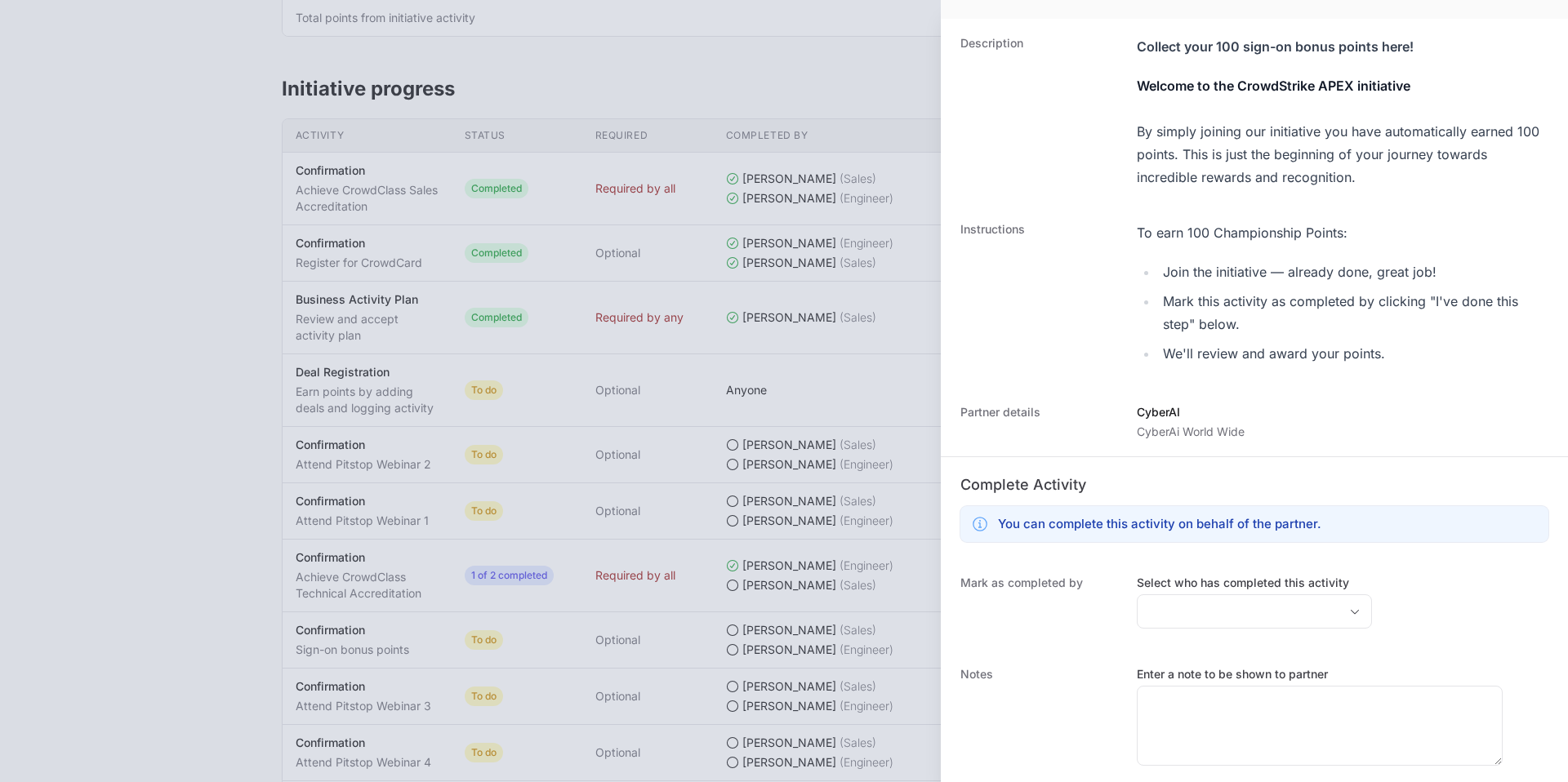
scroll to position [153, 0]
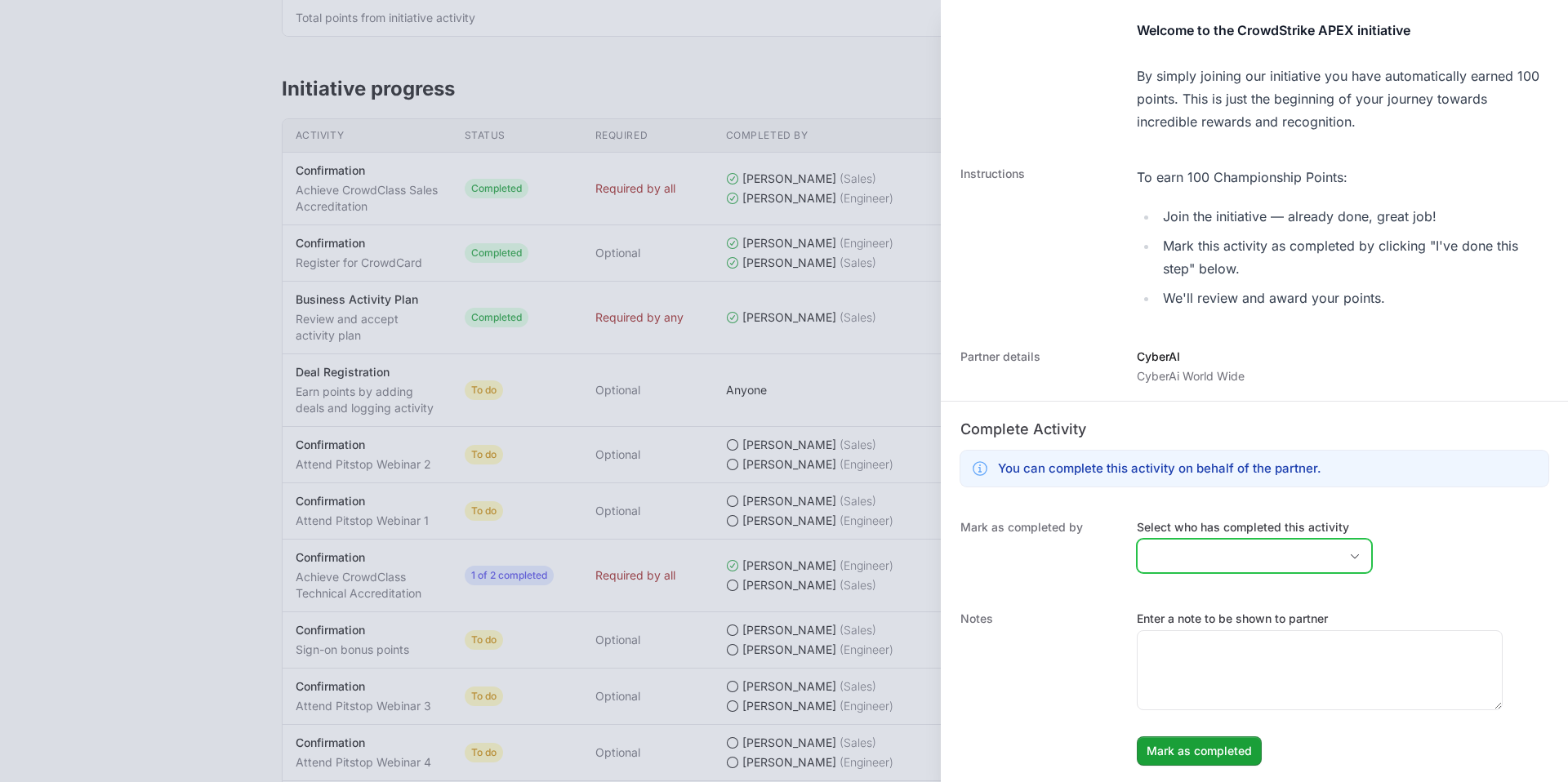
click at [1204, 570] on input "Select who has completed this activity" at bounding box center [1238, 555] width 201 height 33
click at [1201, 626] on li "[PERSON_NAME]" at bounding box center [1255, 620] width 232 height 31
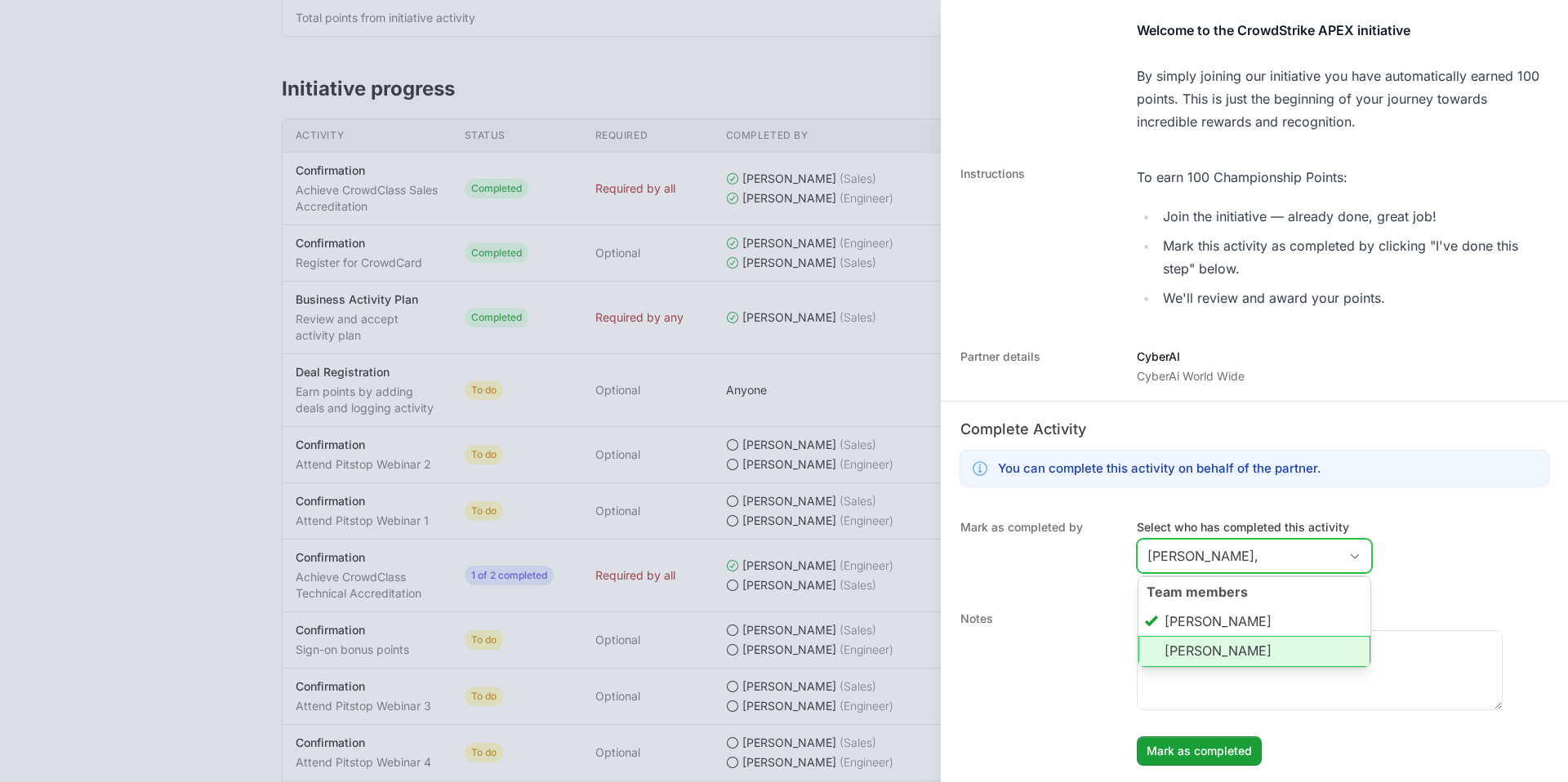
click at [1201, 649] on li "[PERSON_NAME]" at bounding box center [1255, 651] width 232 height 31
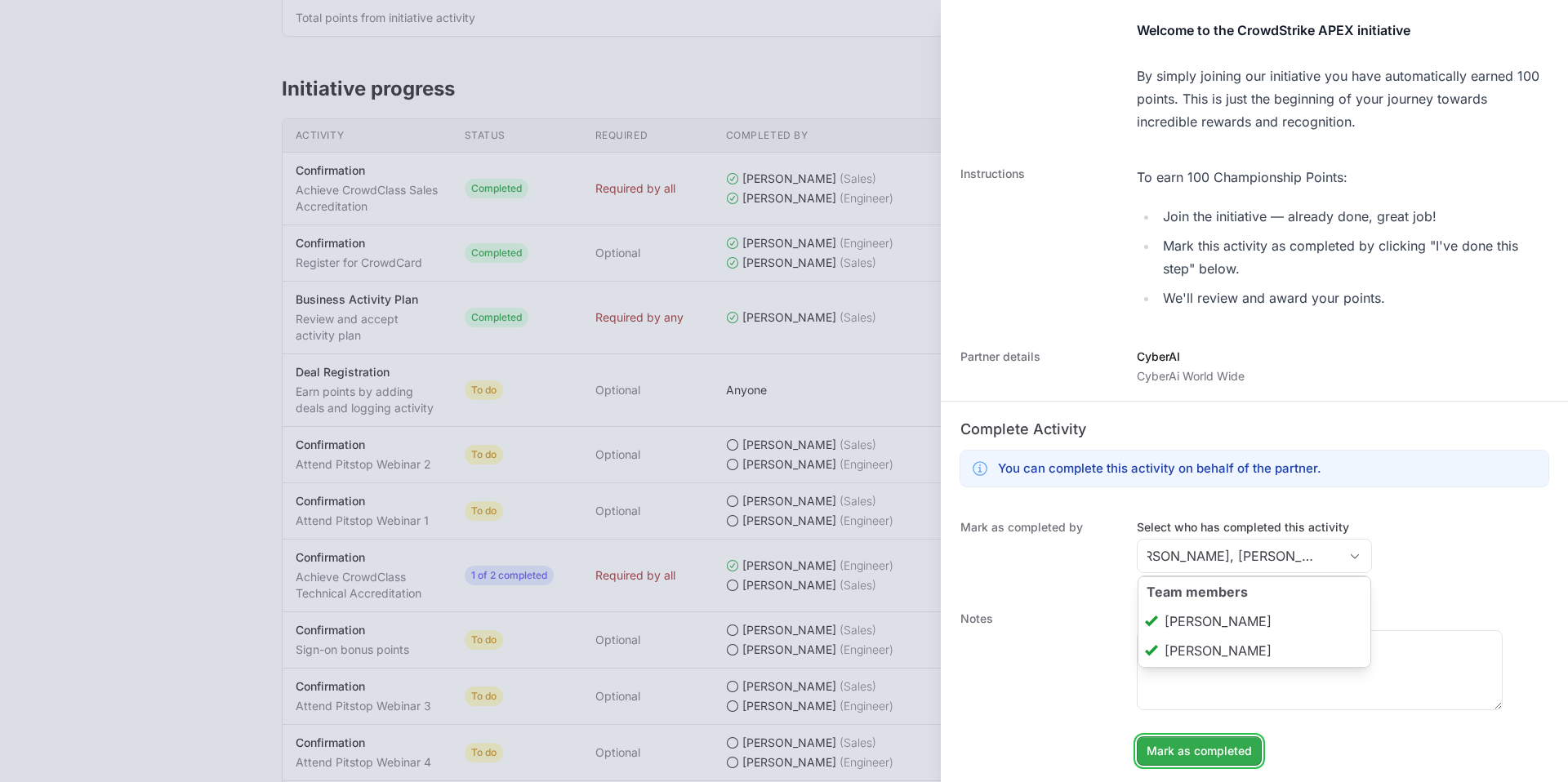
type input "[PERSON_NAME], [PERSON_NAME]"
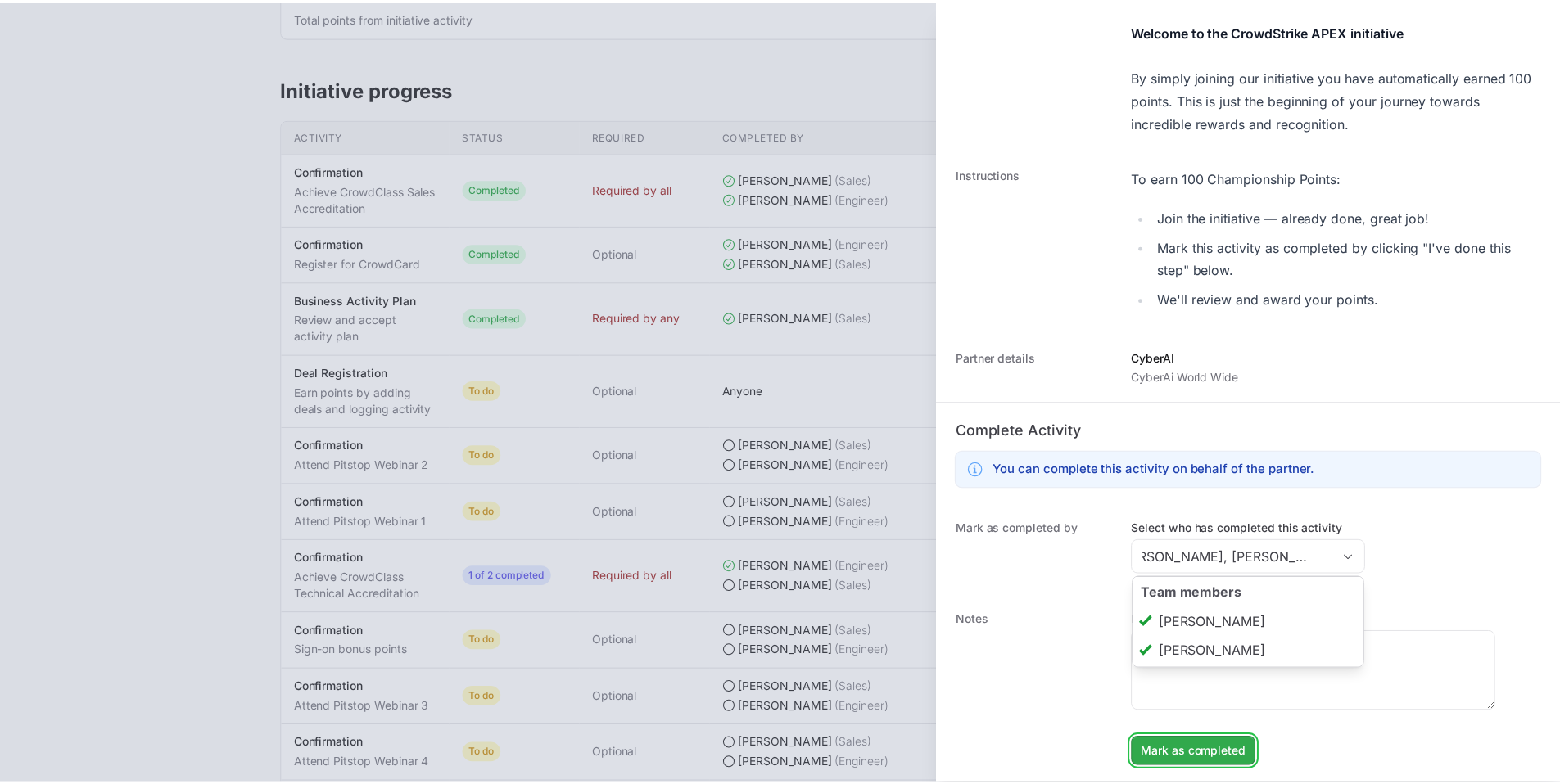
scroll to position [0, 0]
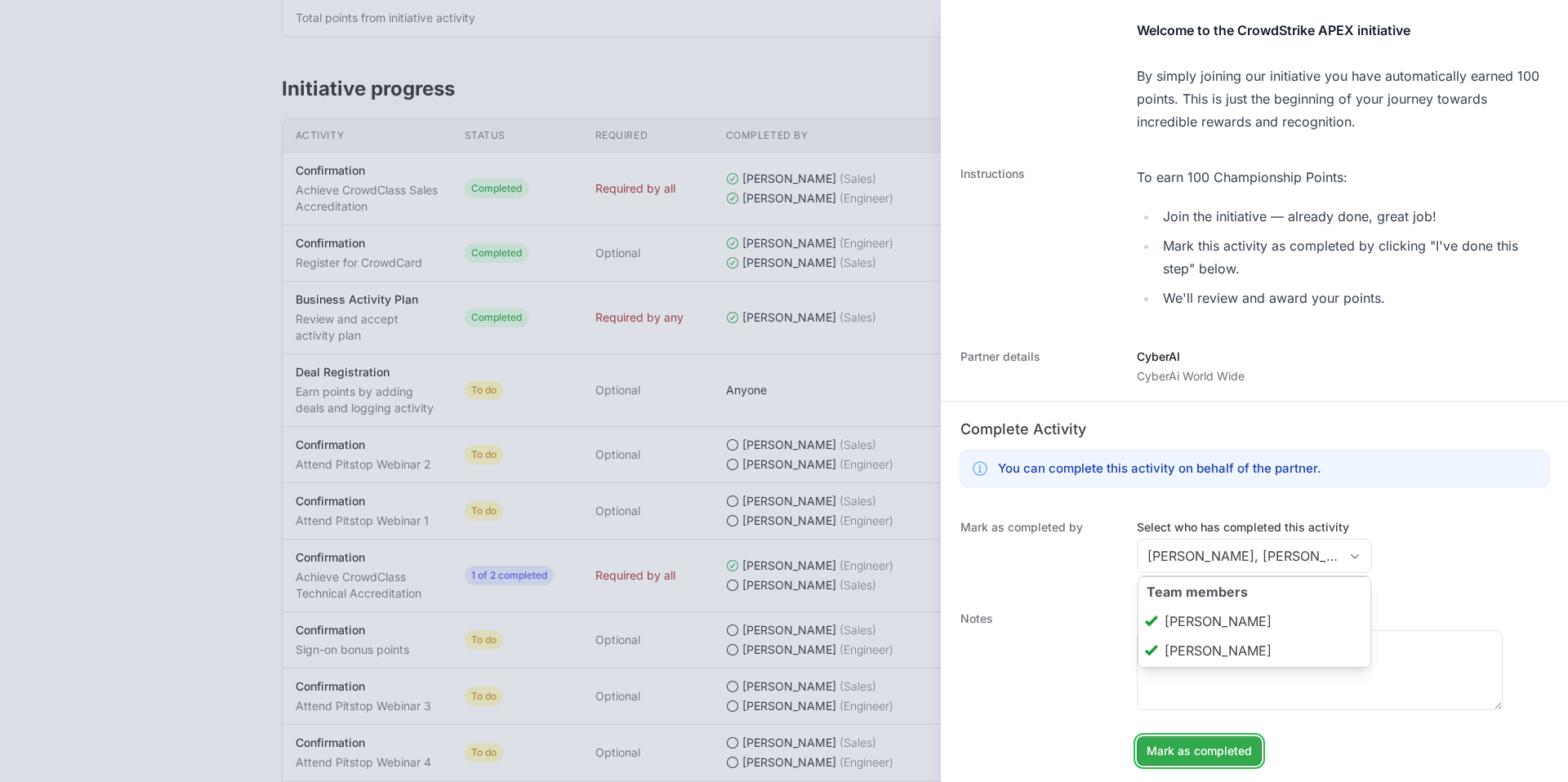
click at [1221, 745] on span "Mark as completed" at bounding box center [1199, 751] width 105 height 20
